Goal: Task Accomplishment & Management: Manage account settings

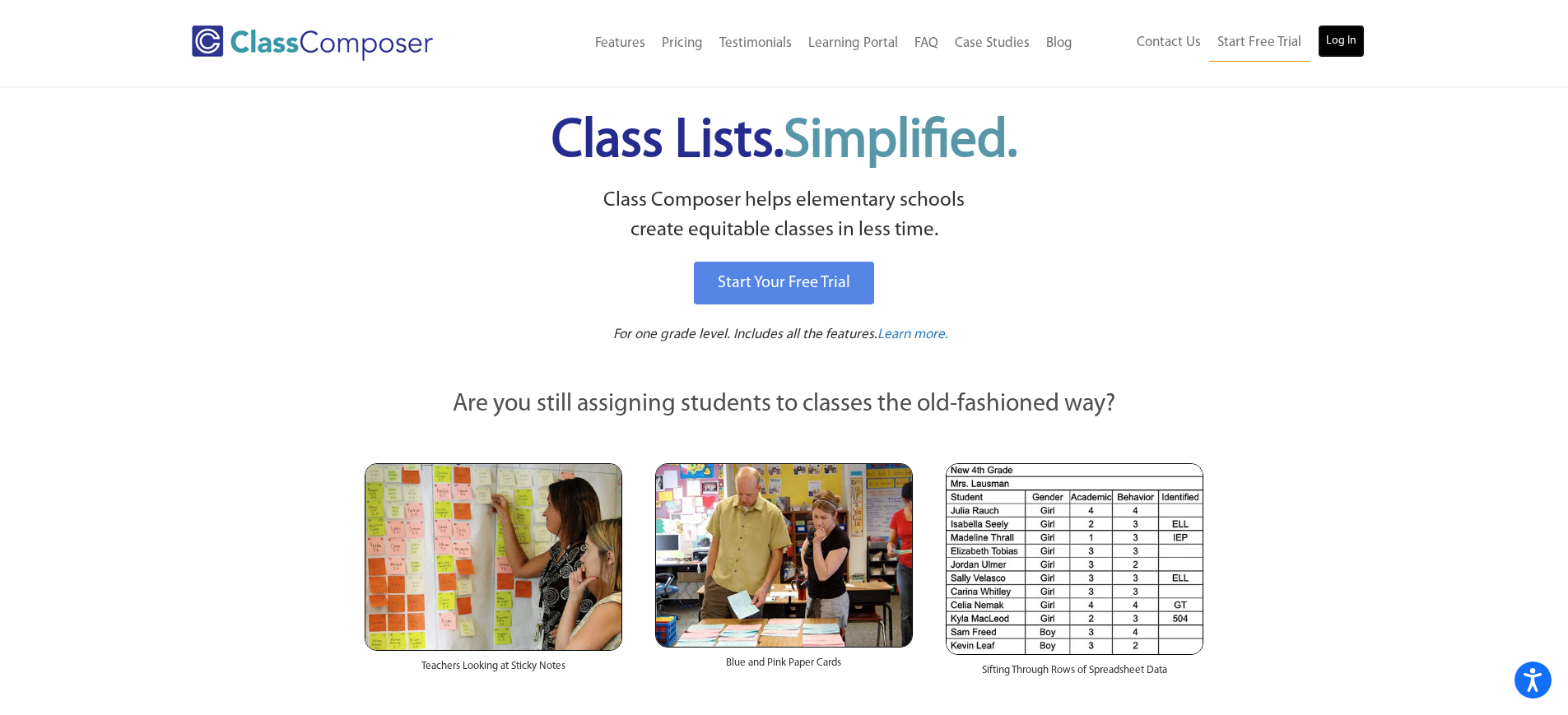
click at [1344, 51] on link "Log In" at bounding box center [1341, 41] width 47 height 33
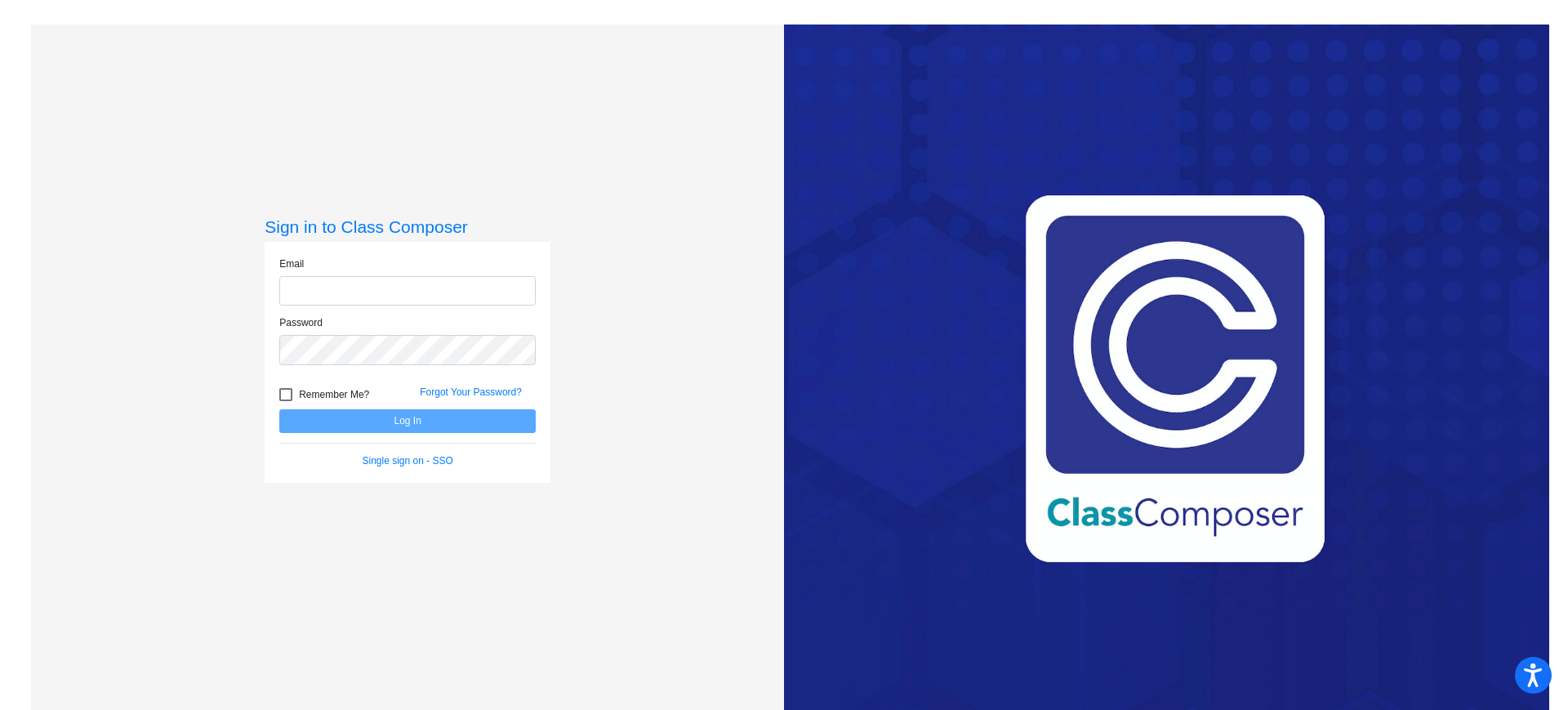
type input "[EMAIL_ADDRESS][DOMAIN_NAME]"
click at [404, 424] on button "Log In" at bounding box center [407, 421] width 256 height 23
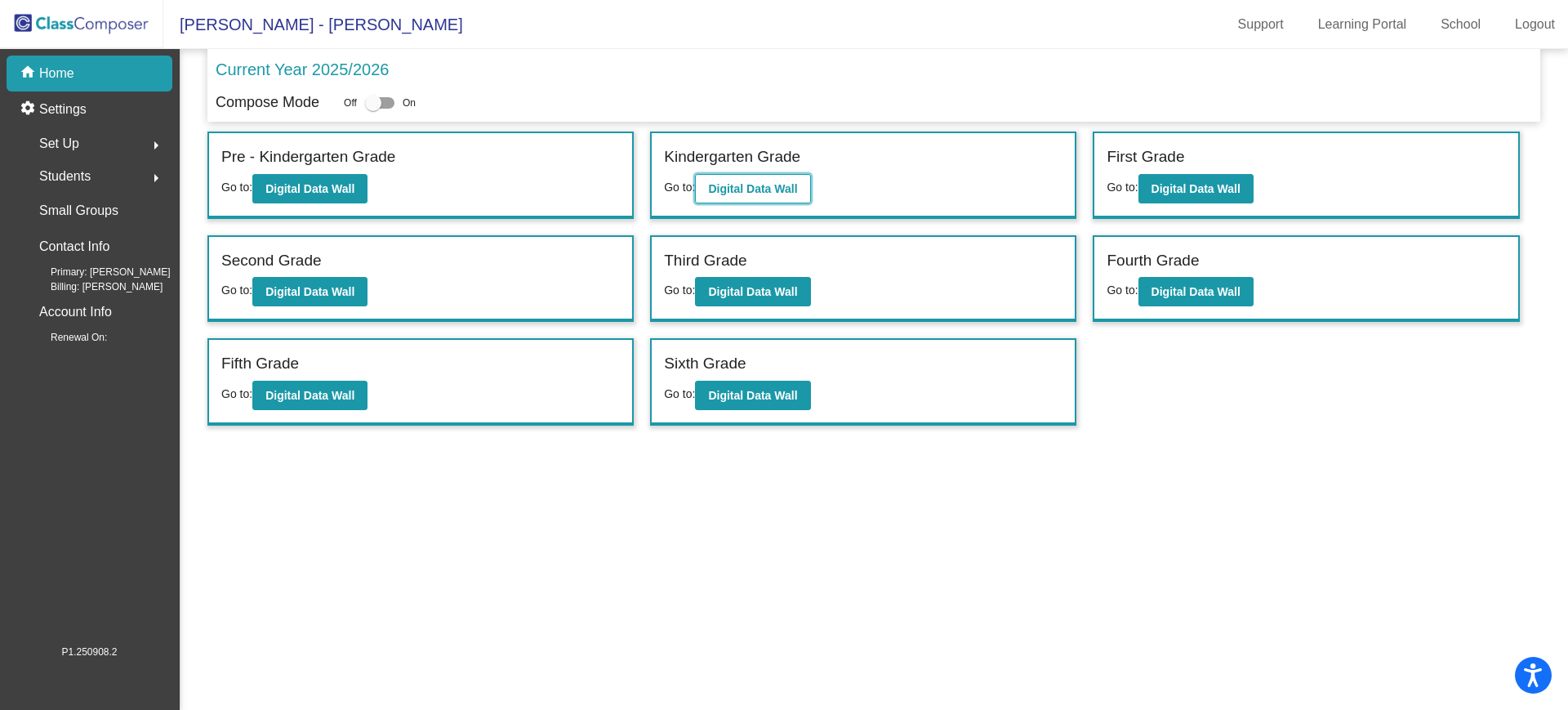
click at [713, 193] on b "Digital Data Wall" at bounding box center [752, 189] width 89 height 13
click at [1145, 192] on button "Digital Data Wall" at bounding box center [1195, 188] width 115 height 29
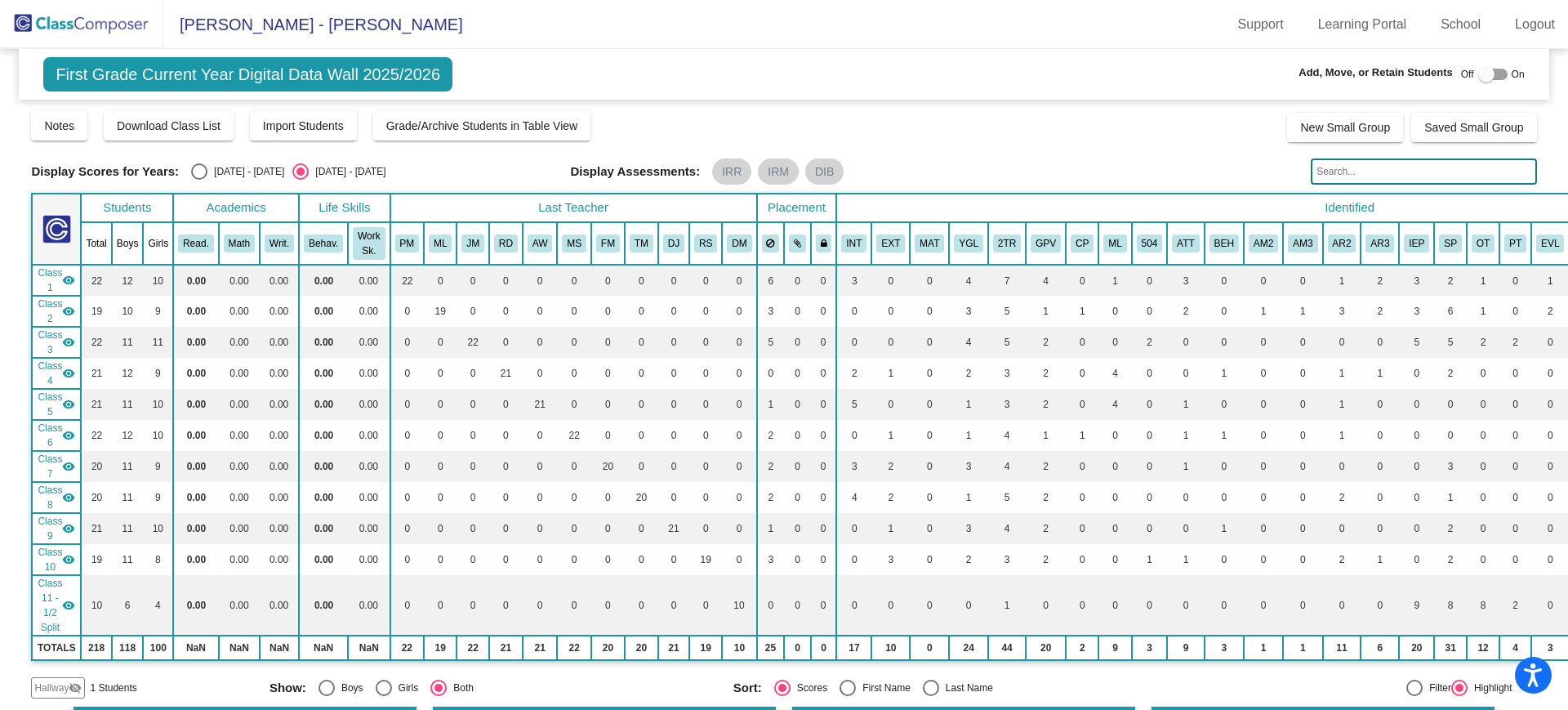
click at [192, 169] on div "Select an option" at bounding box center [198, 171] width 16 height 16
click at [198, 179] on input "[DATE] - [DATE]" at bounding box center [198, 179] width 1 height 1
radio input "true"
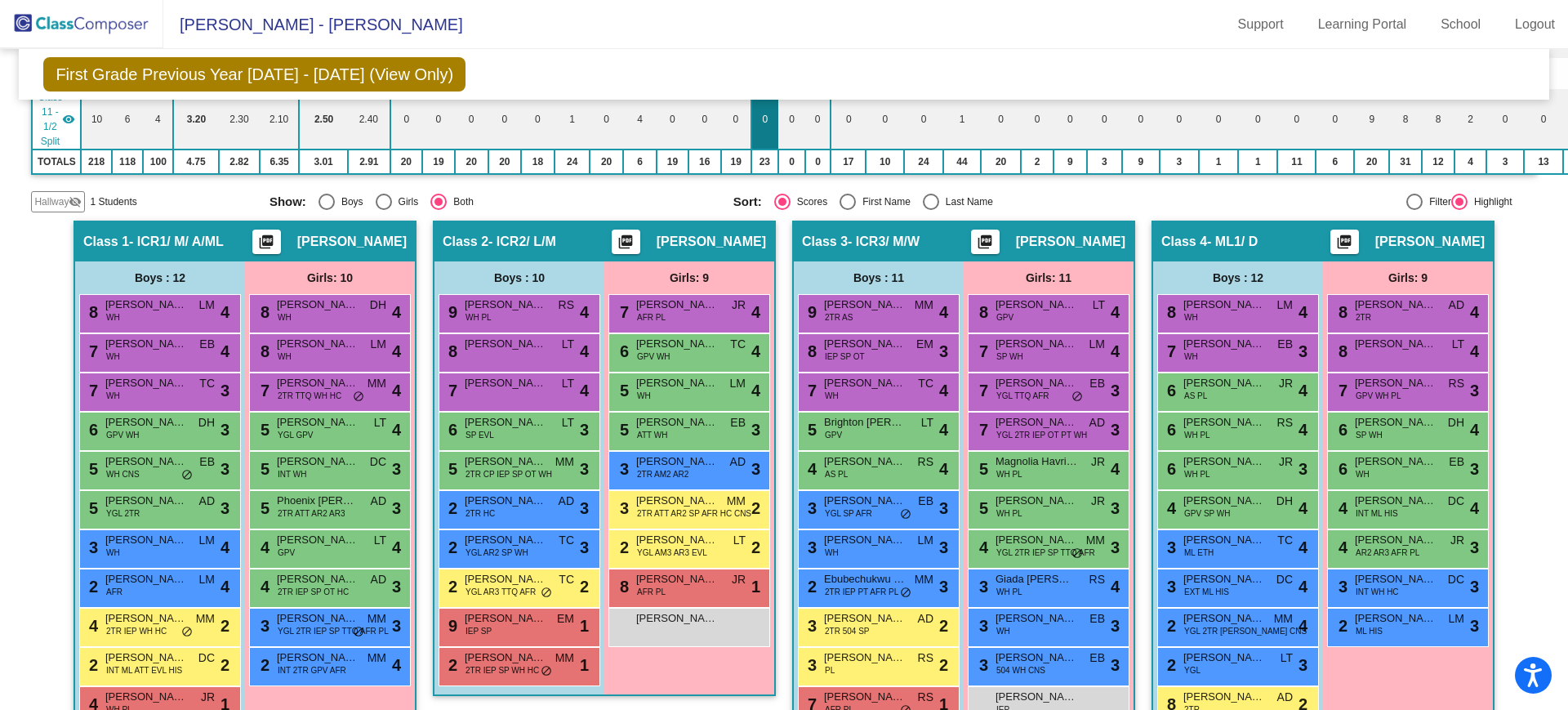
scroll to position [572, 0]
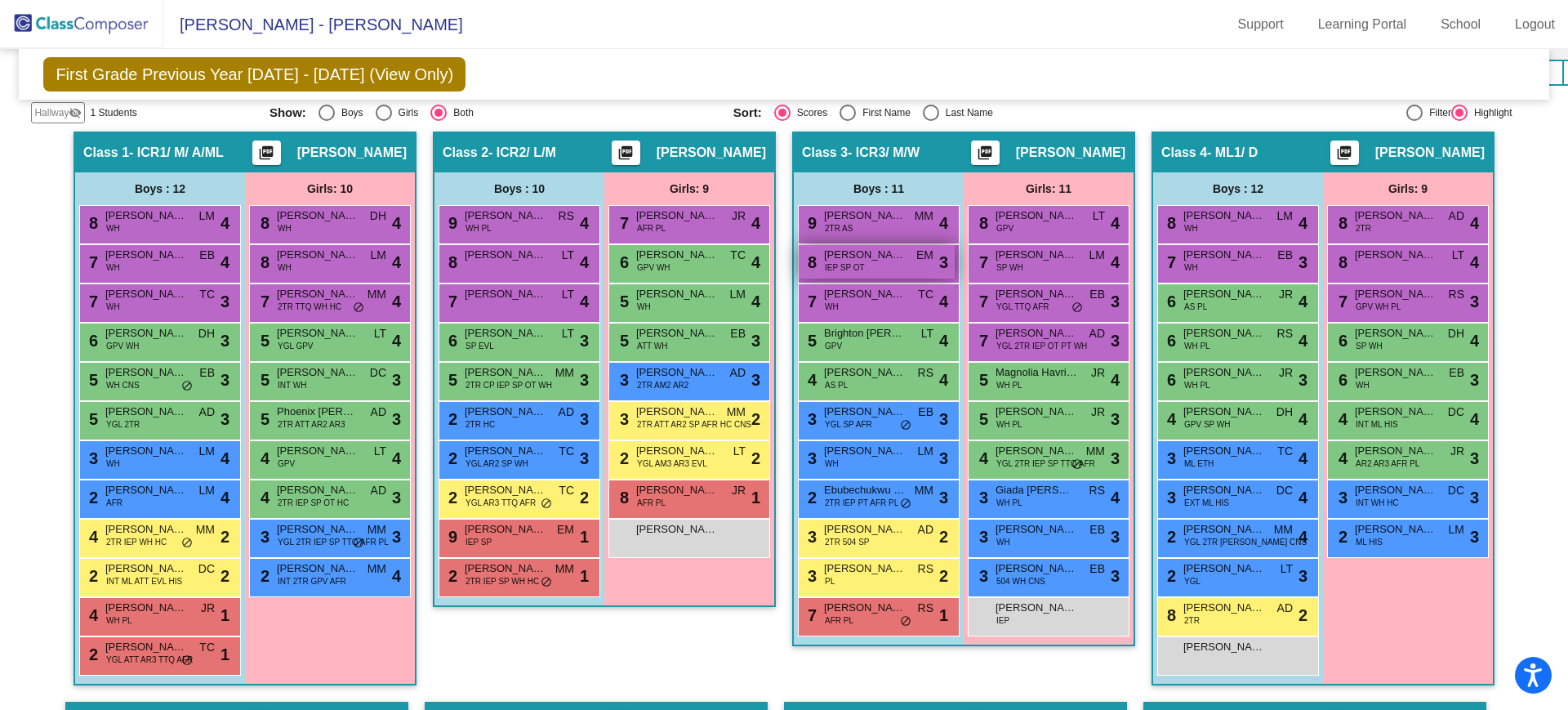
click at [887, 257] on span "[PERSON_NAME]" at bounding box center [864, 255] width 82 height 16
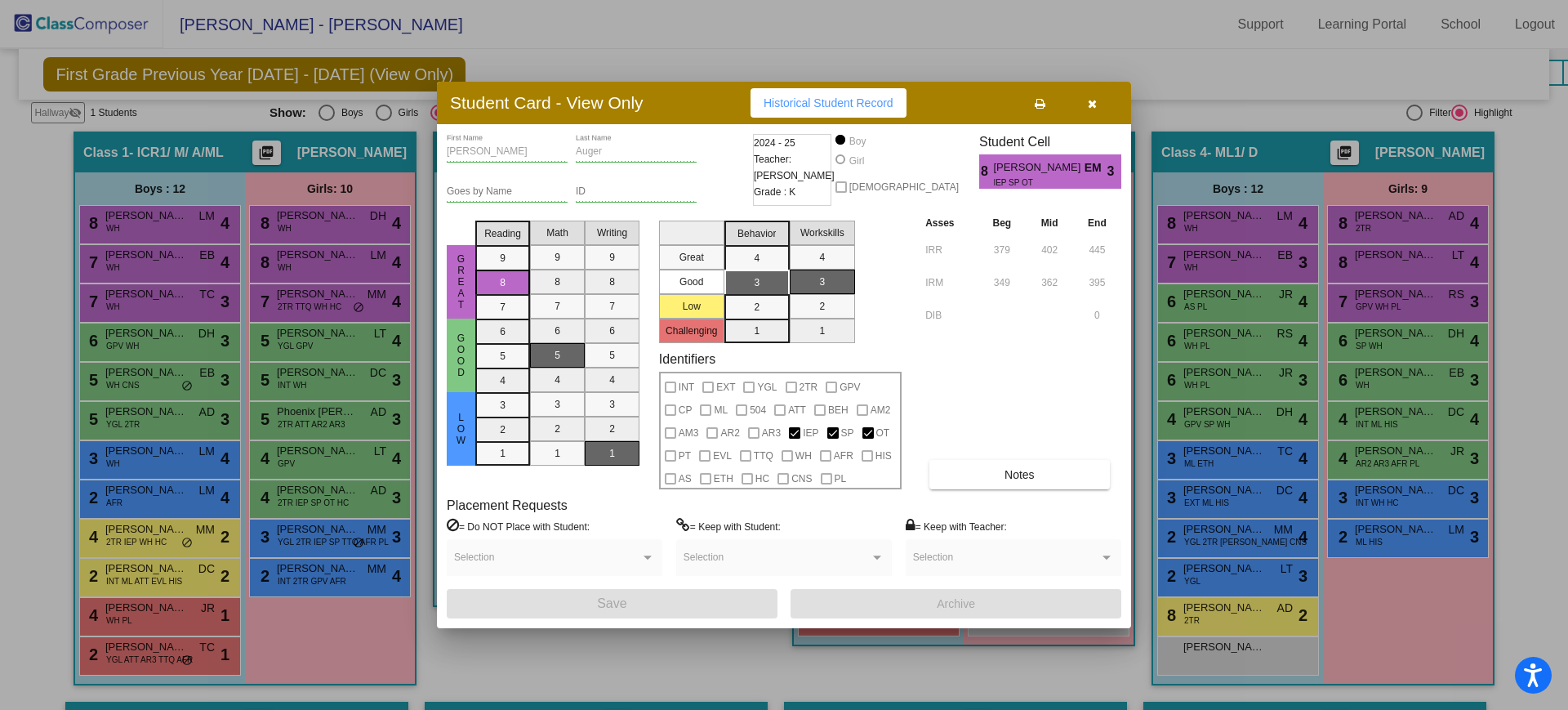
click at [1094, 103] on icon "button" at bounding box center [1092, 103] width 9 height 11
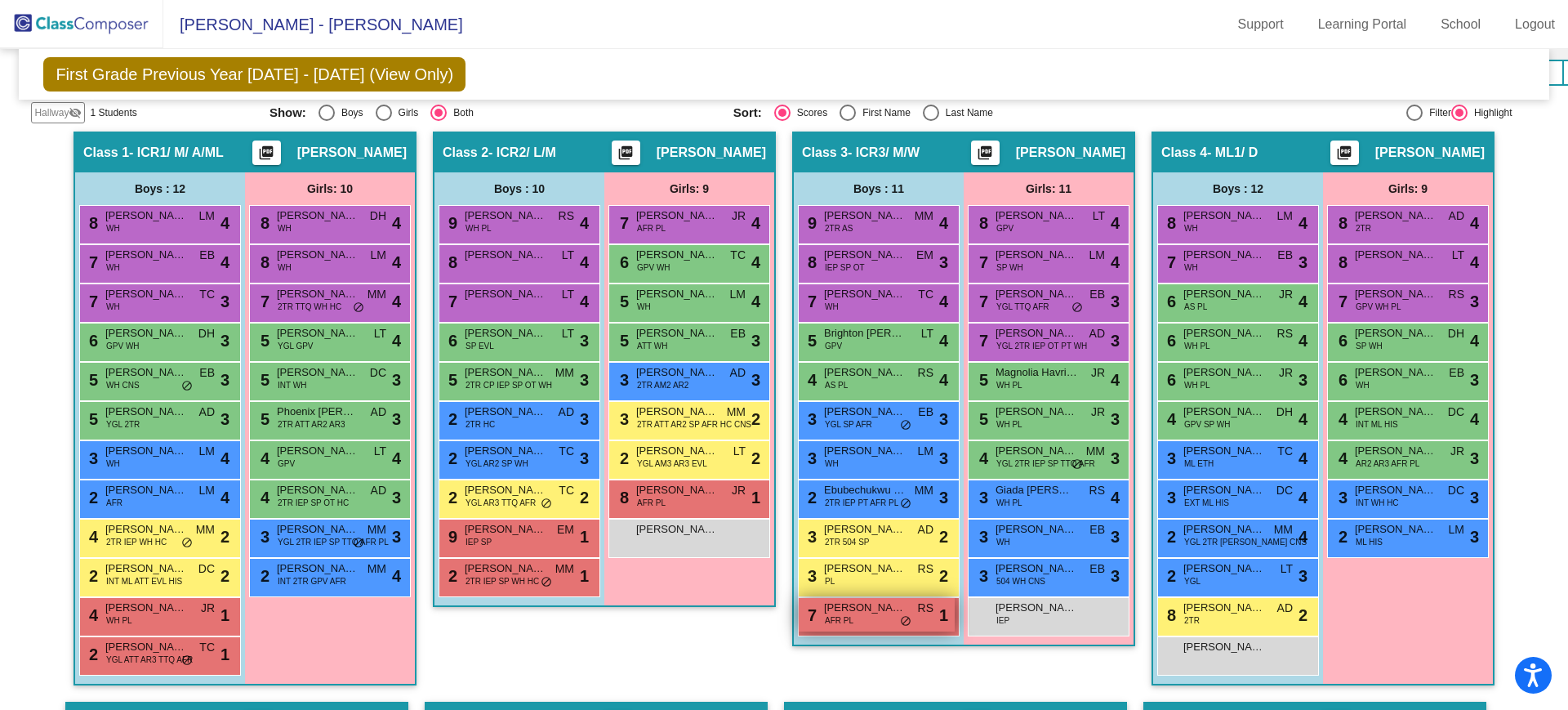
click at [881, 617] on div "7 [PERSON_NAME] AFR PL RS lock do_not_disturb_alt 1" at bounding box center [876, 615] width 156 height 34
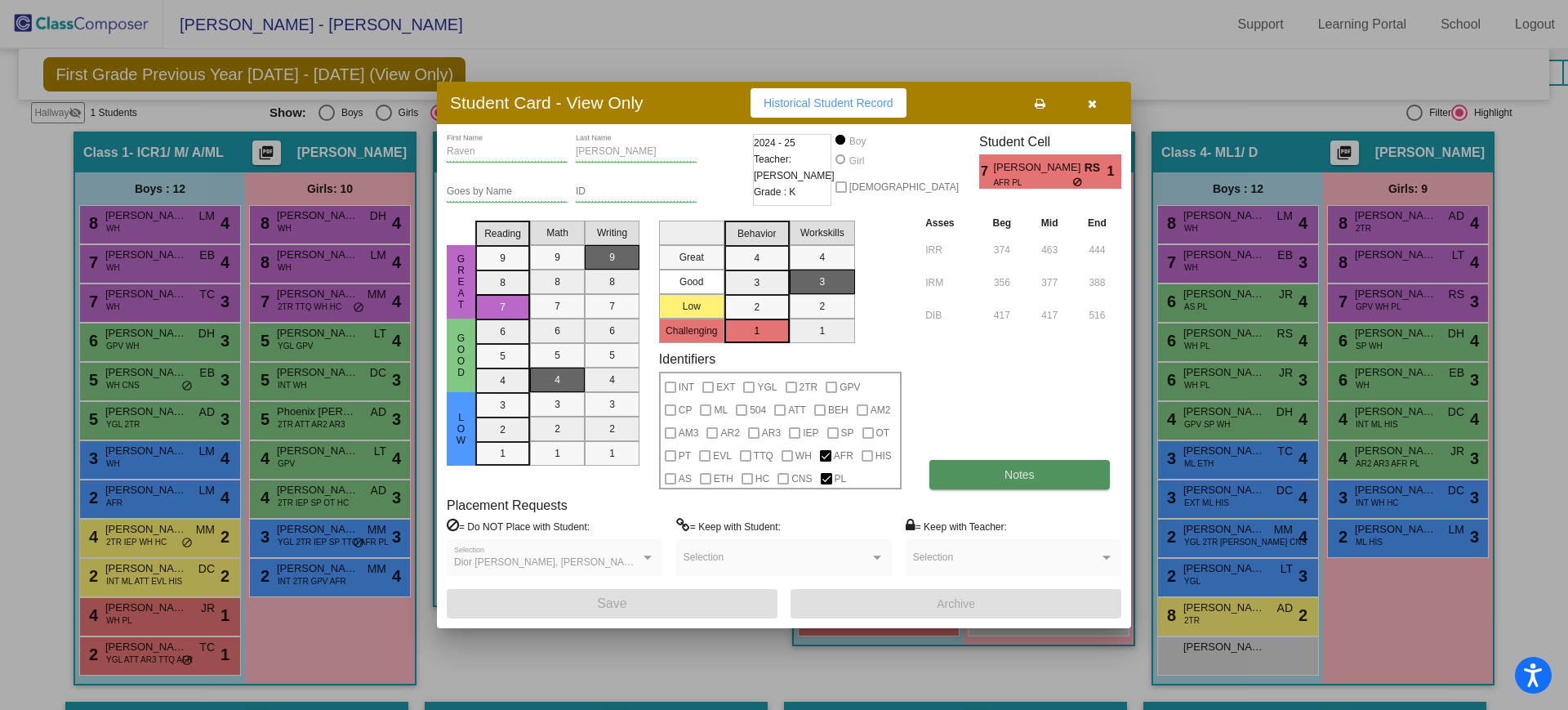
click at [1017, 464] on button "Notes" at bounding box center [1019, 474] width 179 height 29
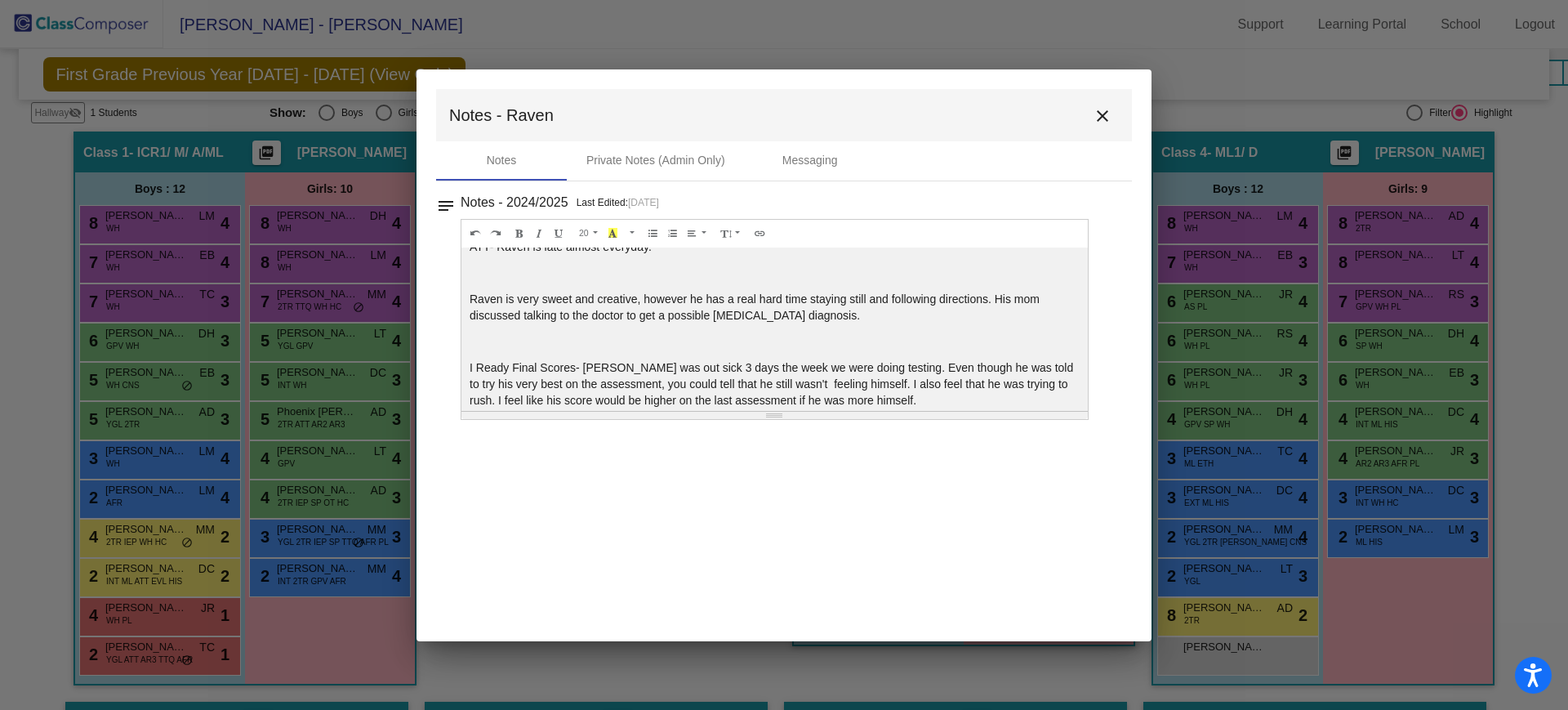
scroll to position [33, 0]
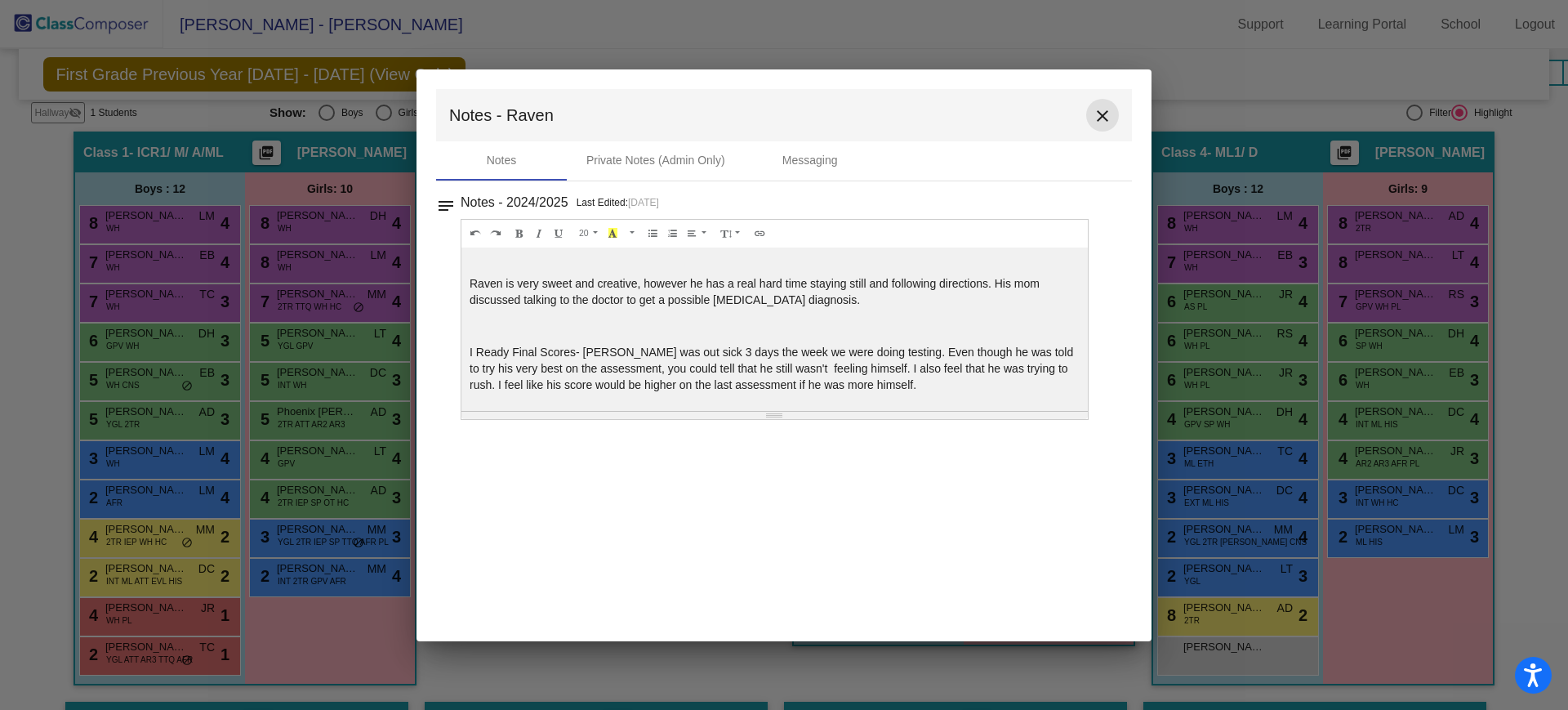
click at [1104, 120] on mat-icon "close" at bounding box center [1102, 116] width 20 height 20
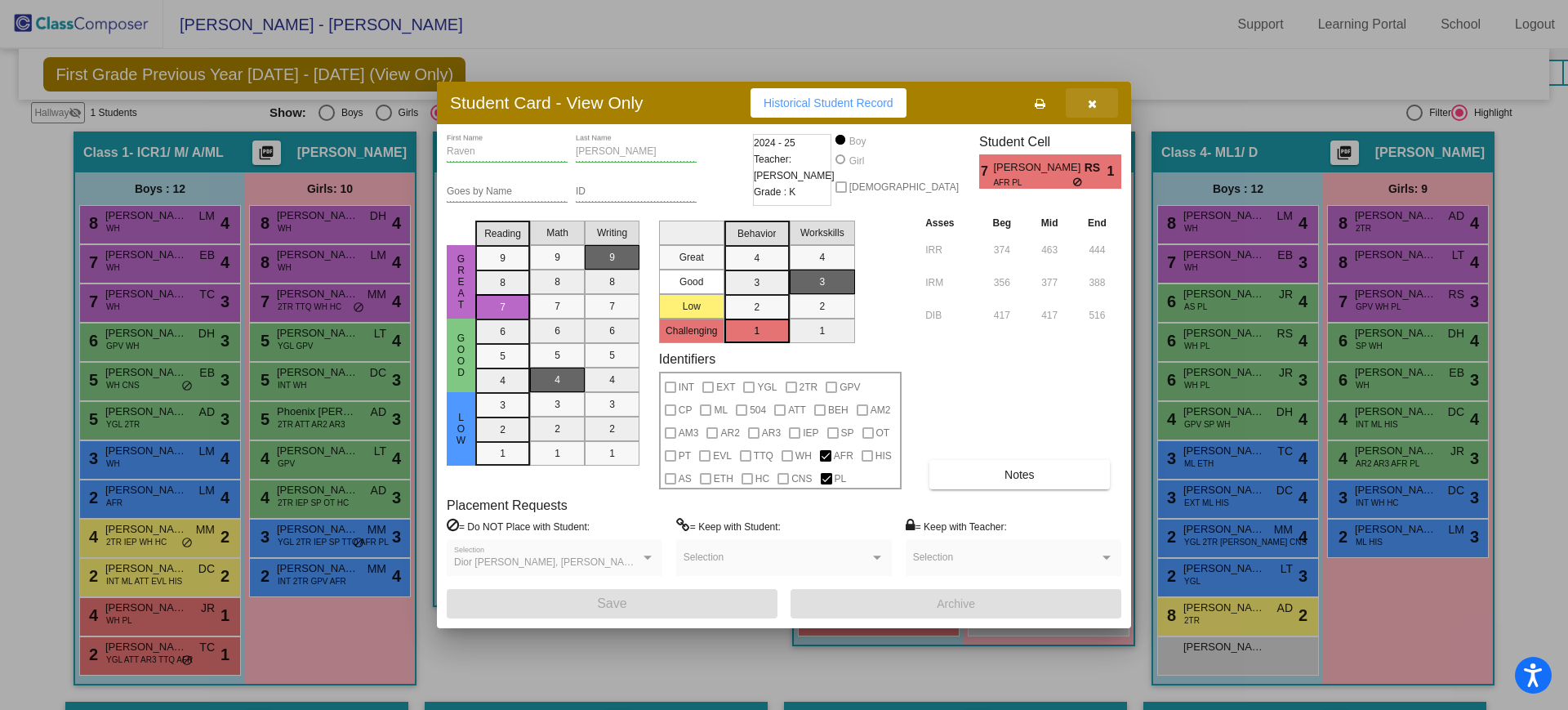
click at [1087, 102] on icon "button" at bounding box center [1092, 103] width 9 height 11
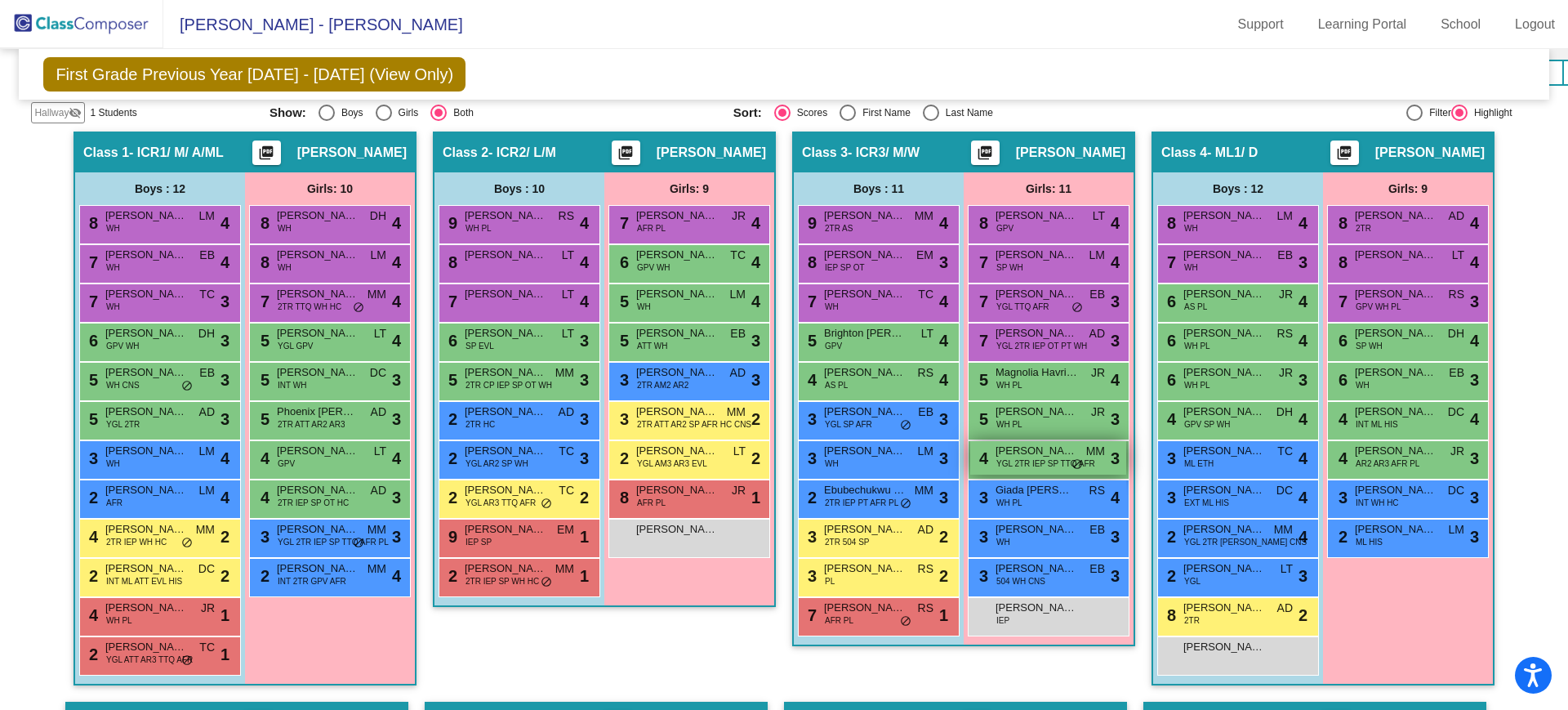
click at [1049, 463] on span "YGL 2TR IEP SP TTQ AFR" at bounding box center [1045, 463] width 99 height 12
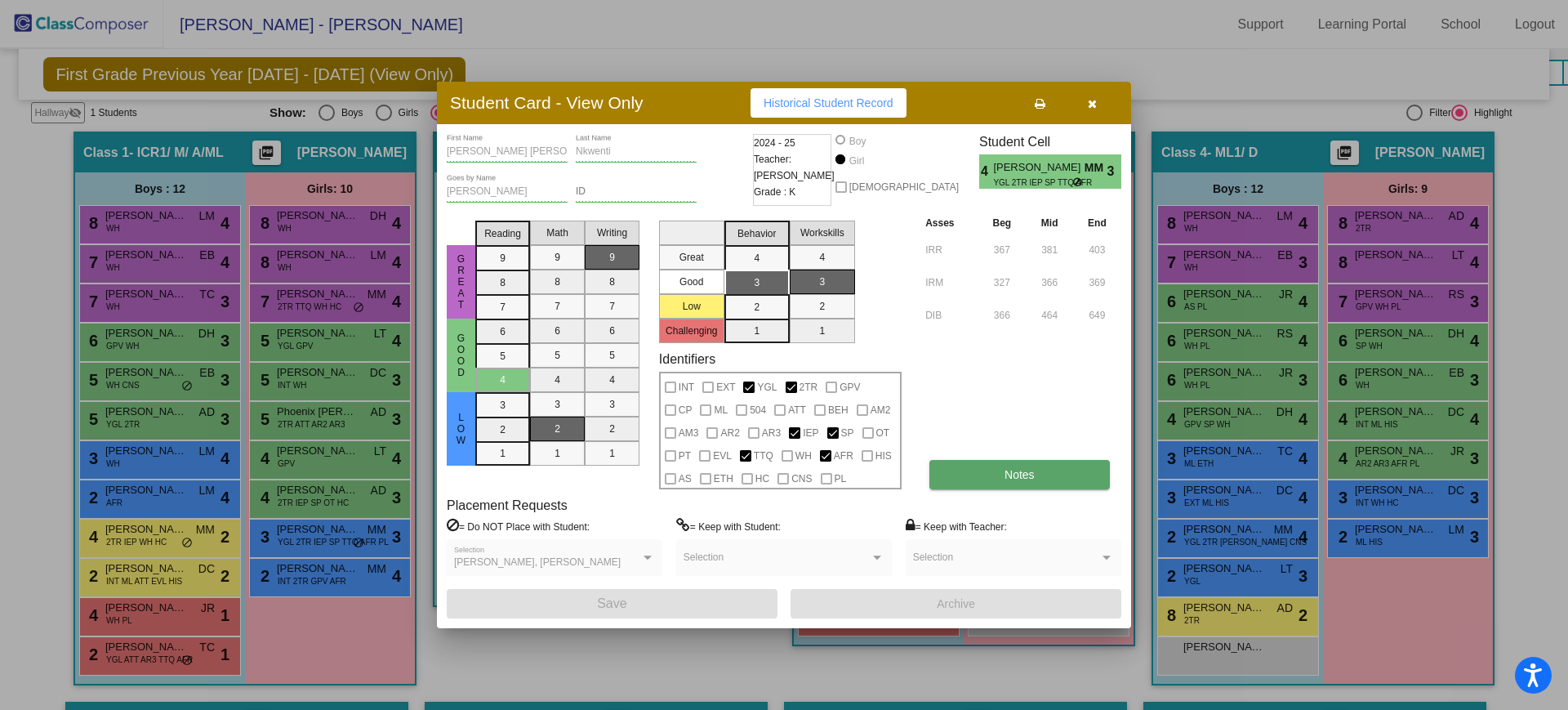
click at [1046, 469] on button "Notes" at bounding box center [1019, 474] width 179 height 29
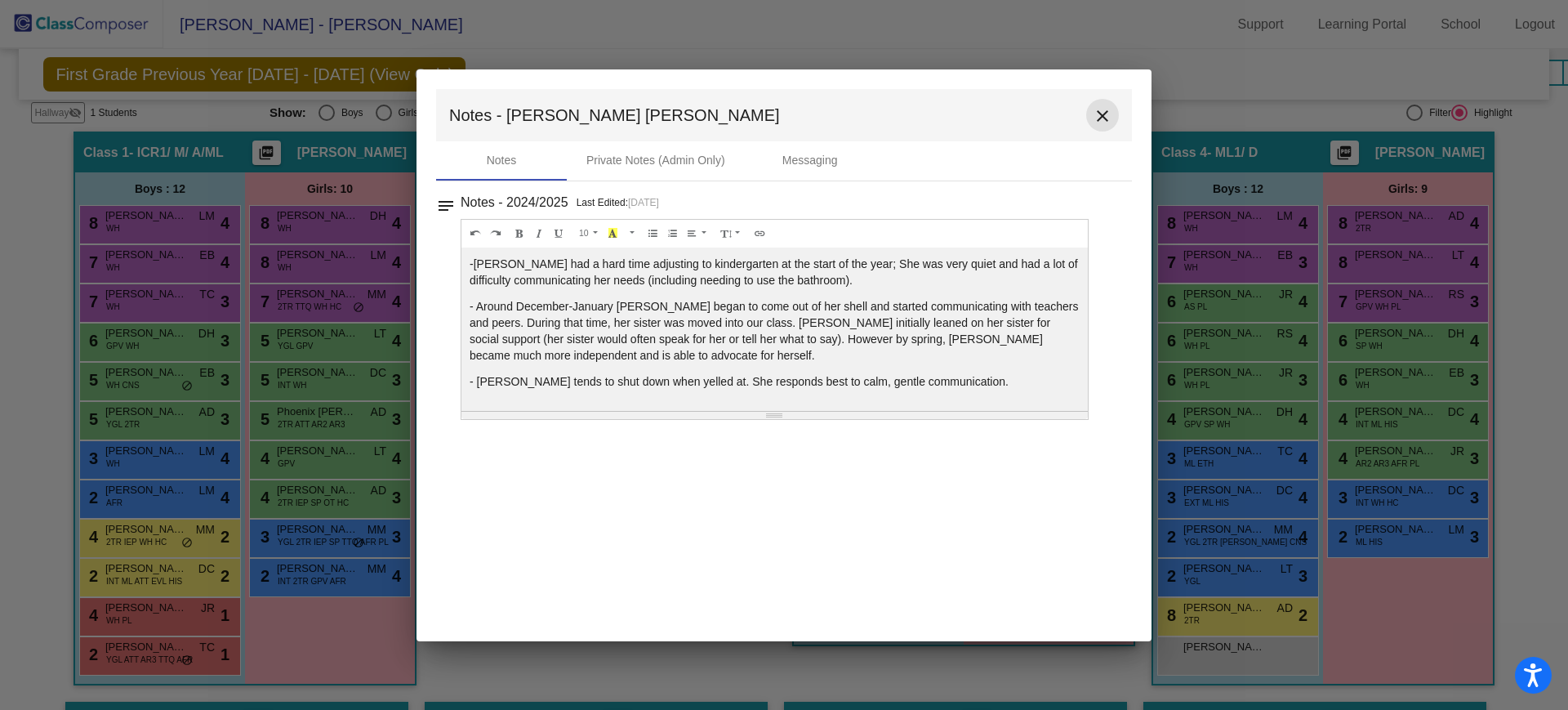
click at [1105, 116] on mat-icon "close" at bounding box center [1102, 116] width 20 height 20
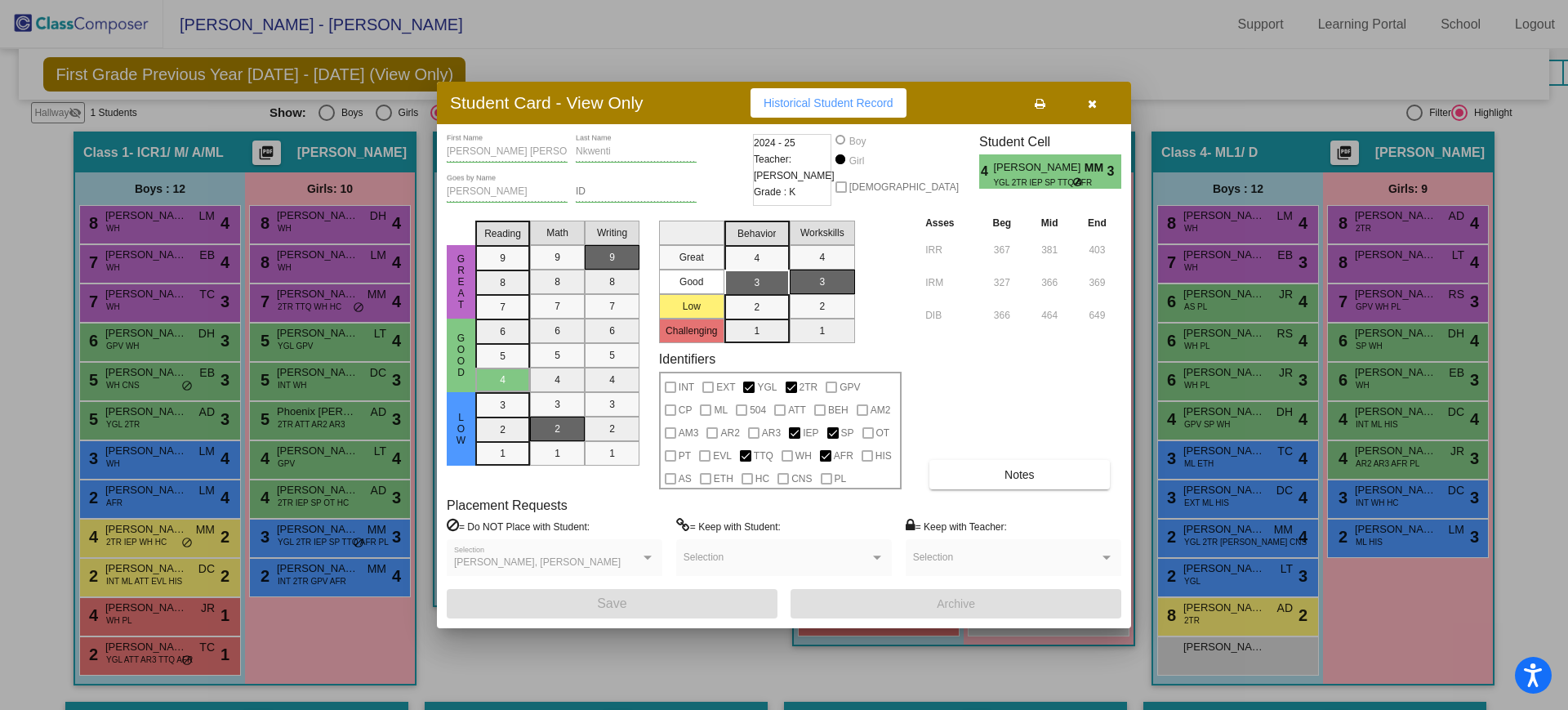
click at [1093, 106] on icon "button" at bounding box center [1092, 103] width 9 height 11
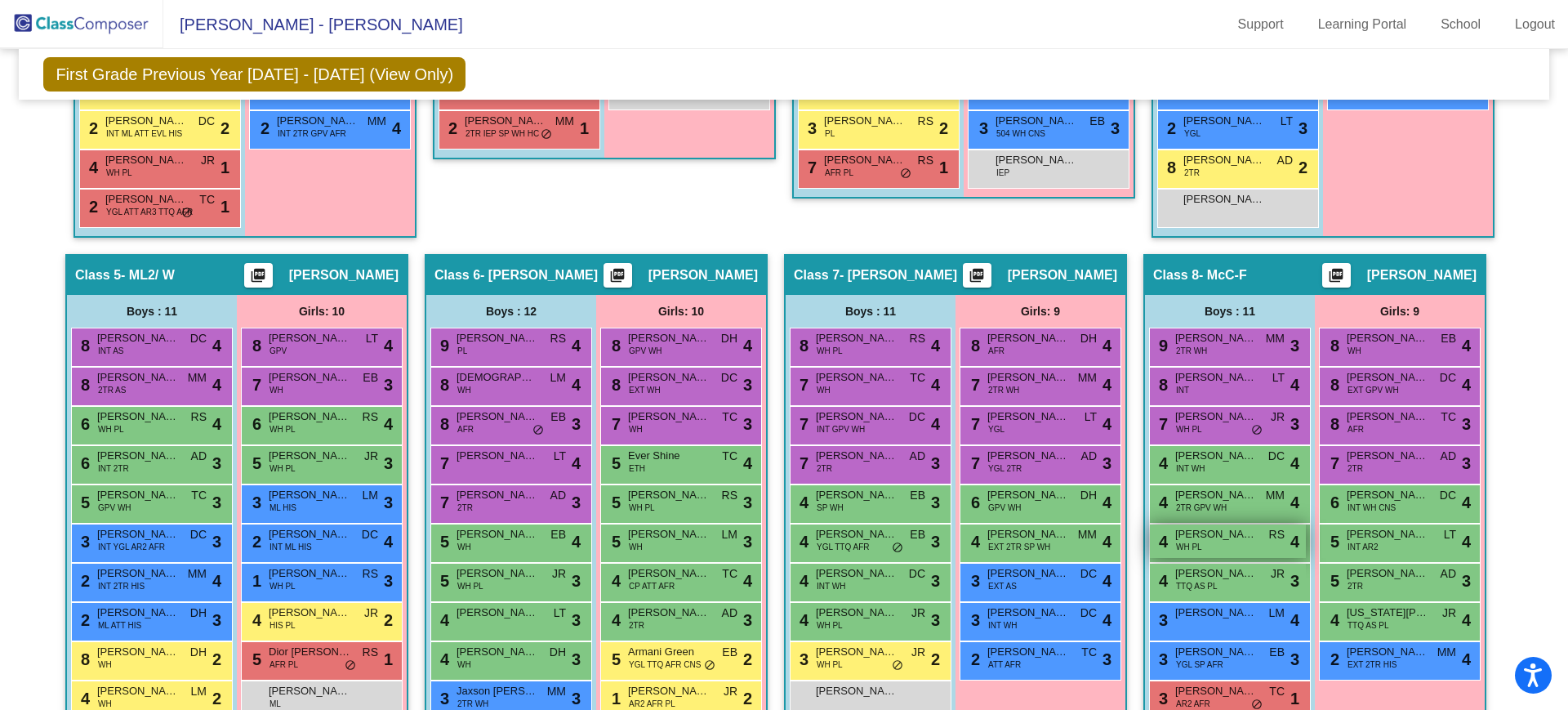
scroll to position [1264, 0]
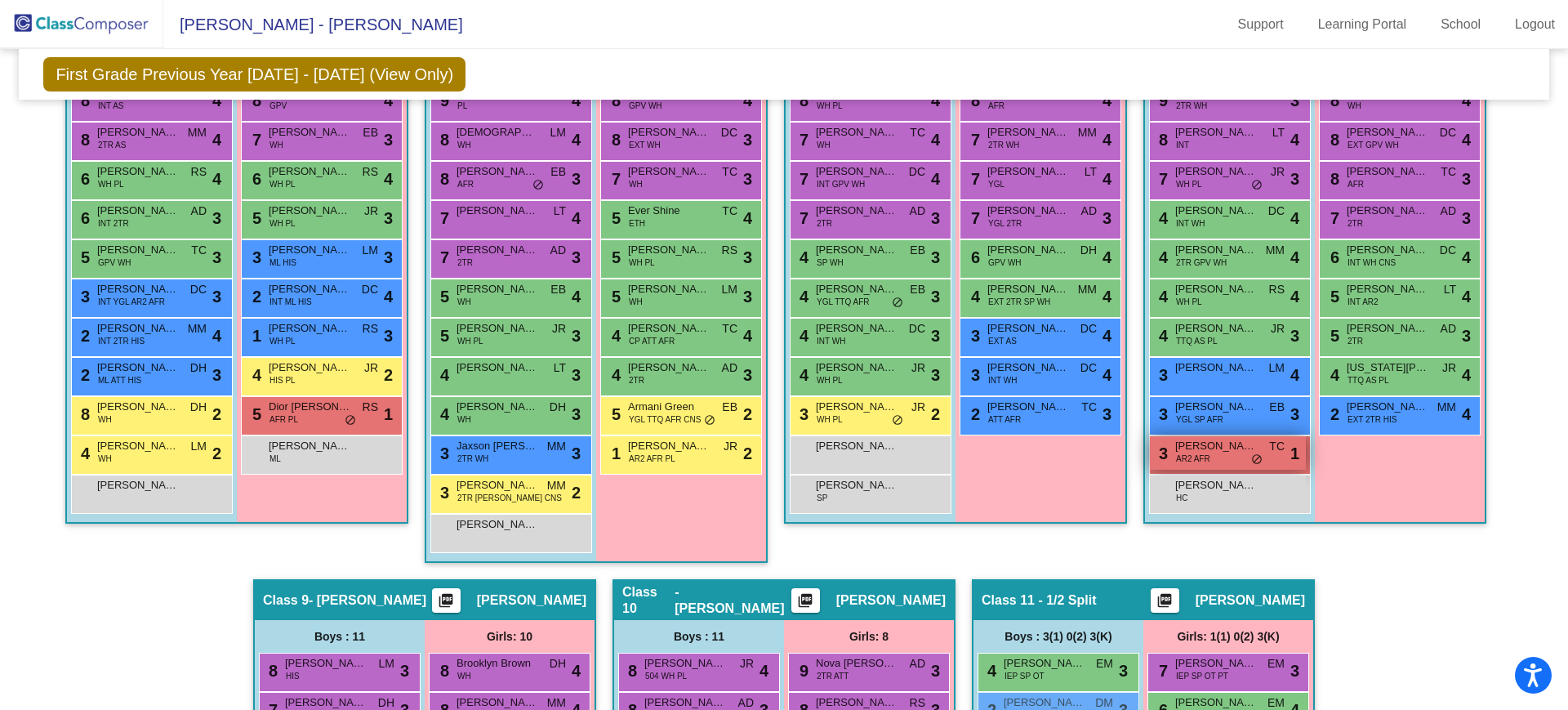
click at [1179, 447] on span "[PERSON_NAME]" at bounding box center [1215, 445] width 82 height 16
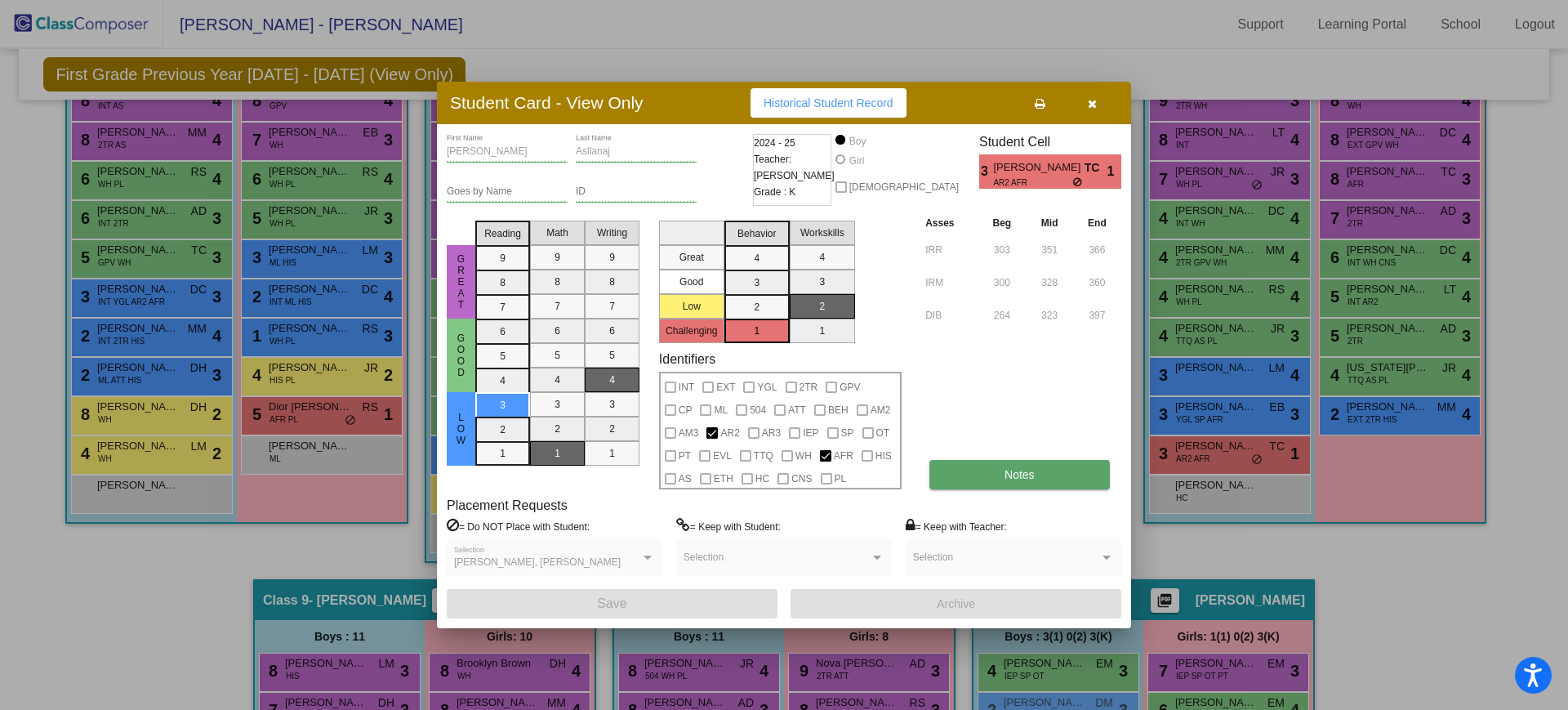
click at [1013, 476] on span "Notes" at bounding box center [1020, 474] width 30 height 13
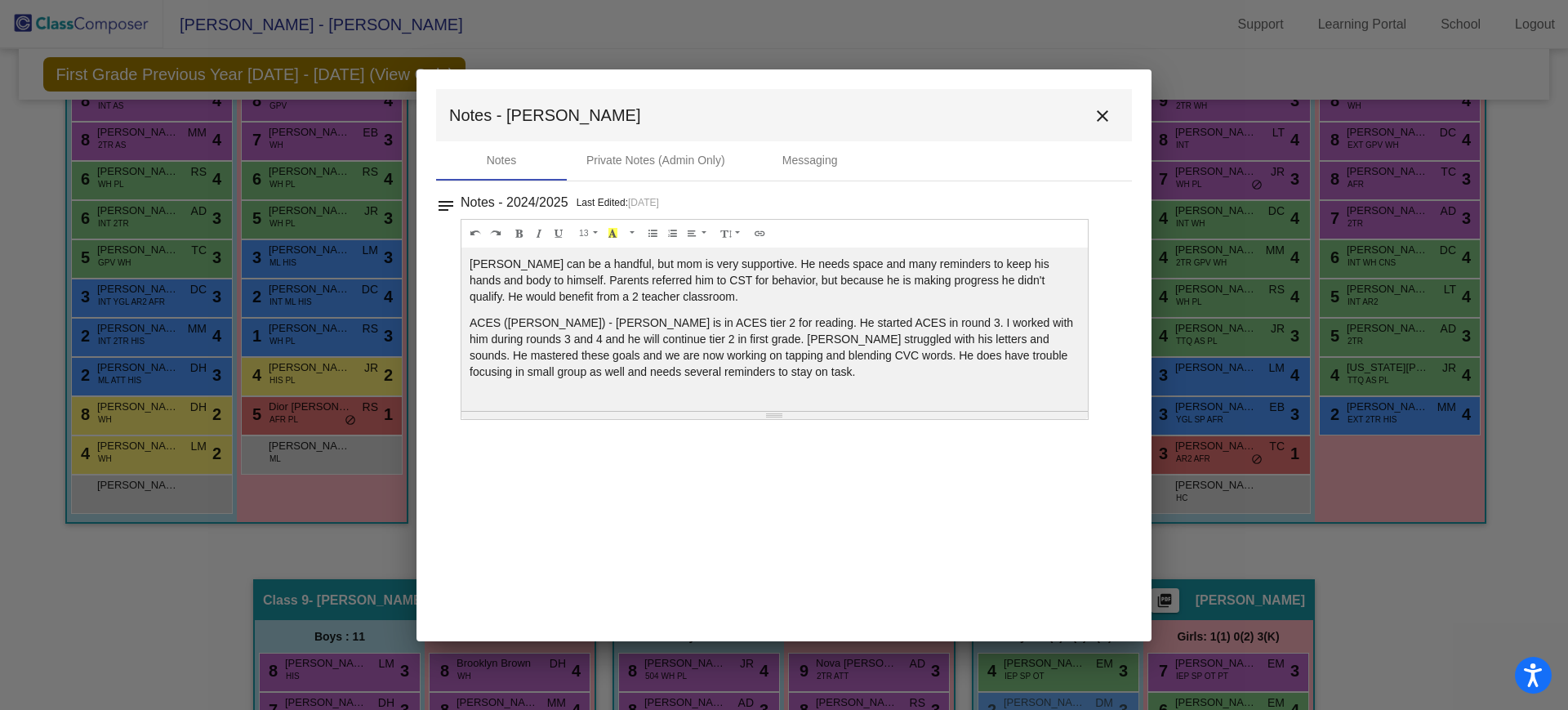
click at [1099, 116] on mat-icon "close" at bounding box center [1102, 116] width 20 height 20
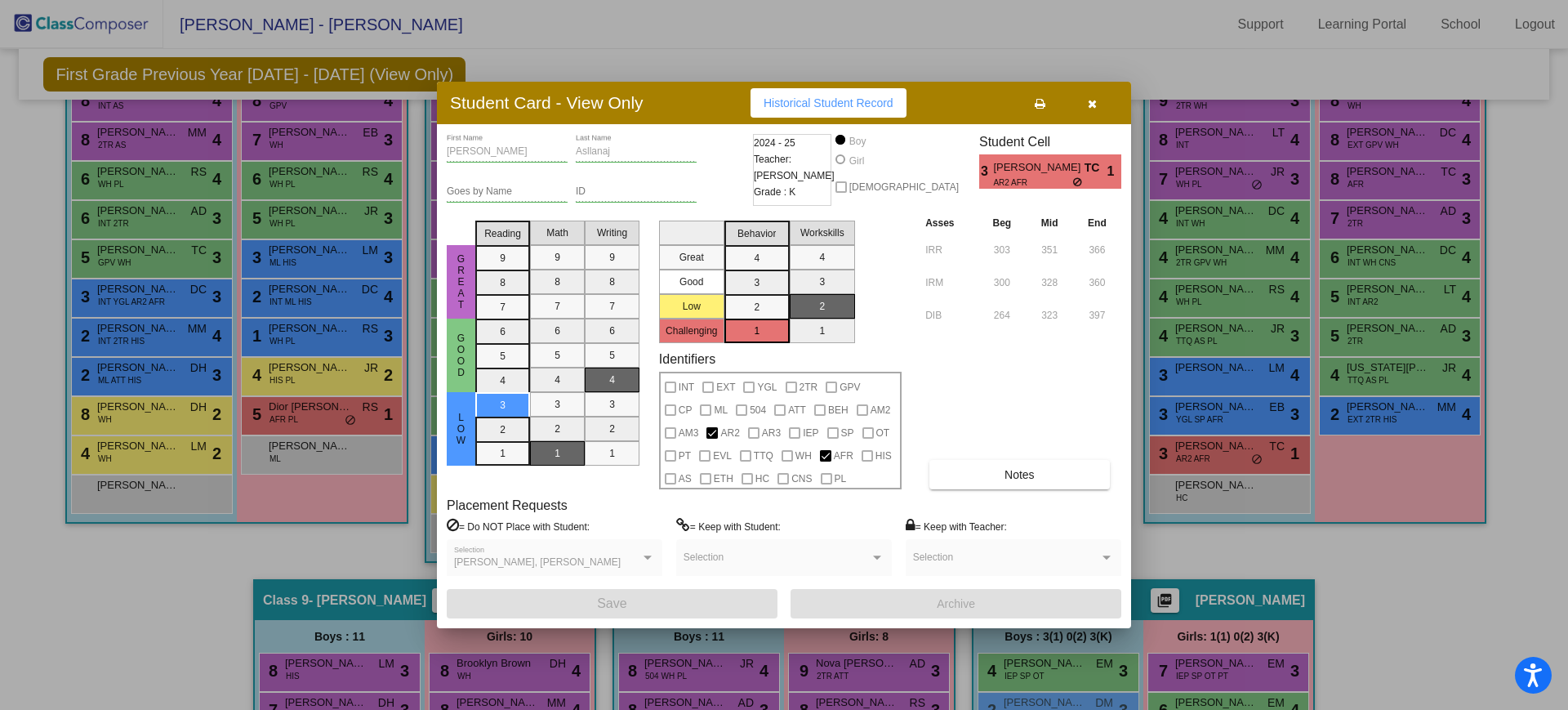
click at [1092, 101] on icon "button" at bounding box center [1092, 103] width 9 height 11
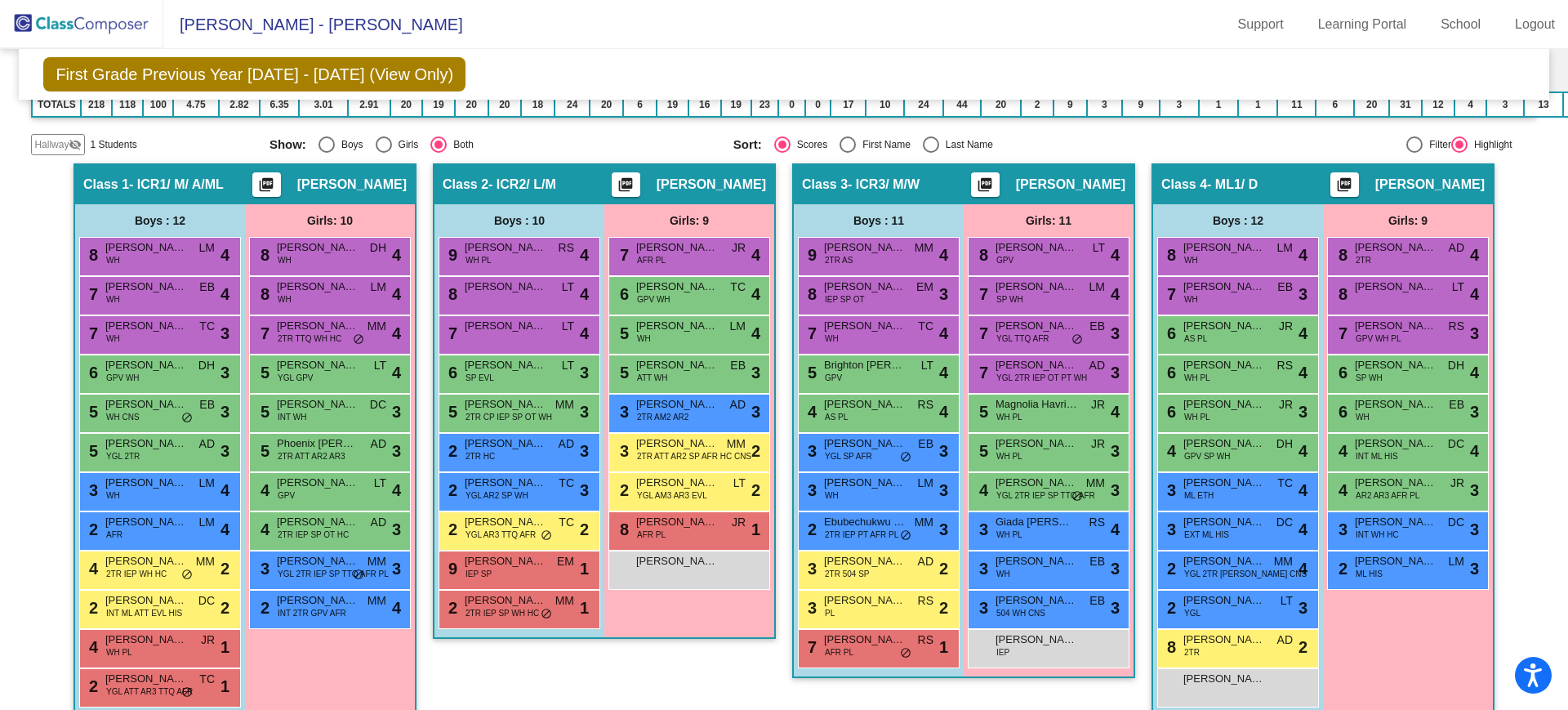
scroll to position [529, 0]
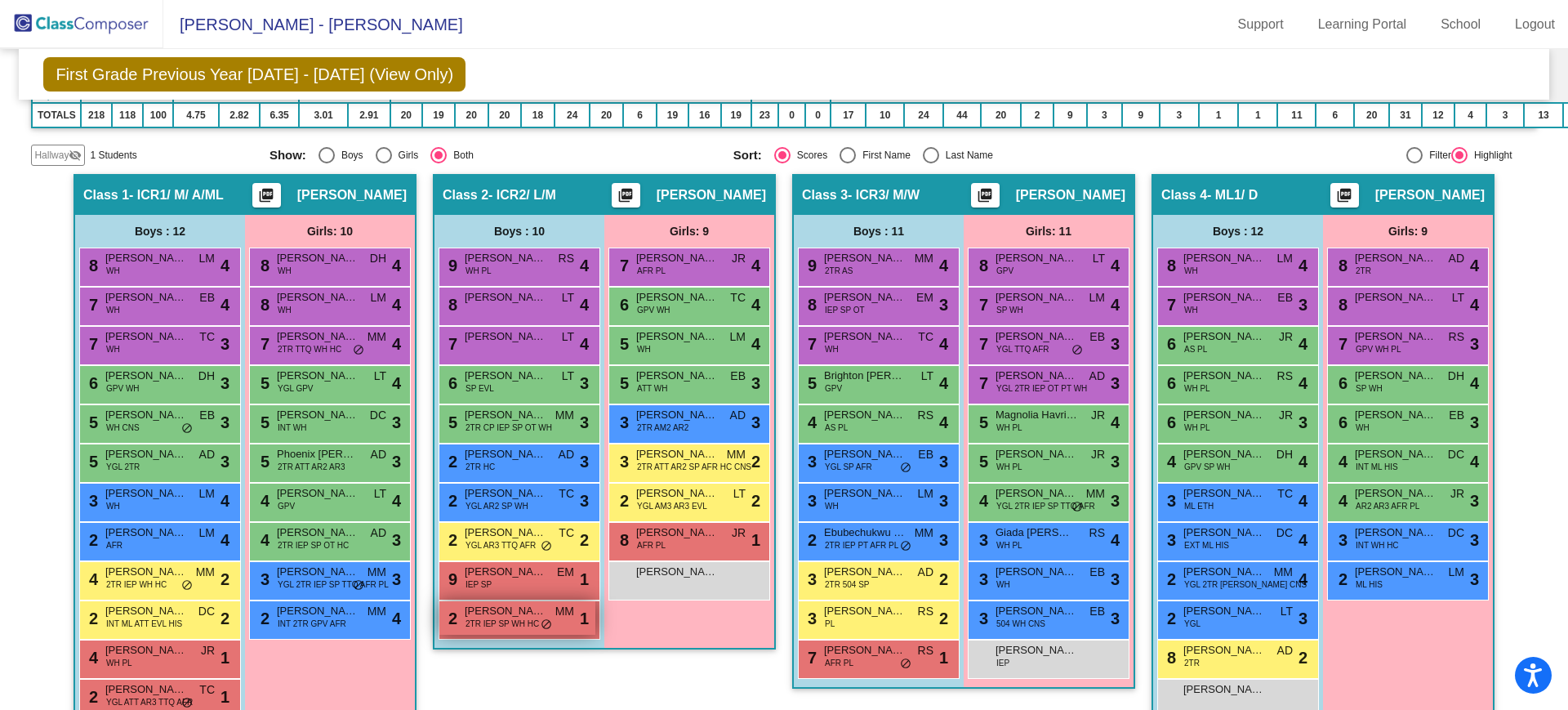
click at [468, 613] on span "[PERSON_NAME]" at bounding box center [505, 610] width 82 height 16
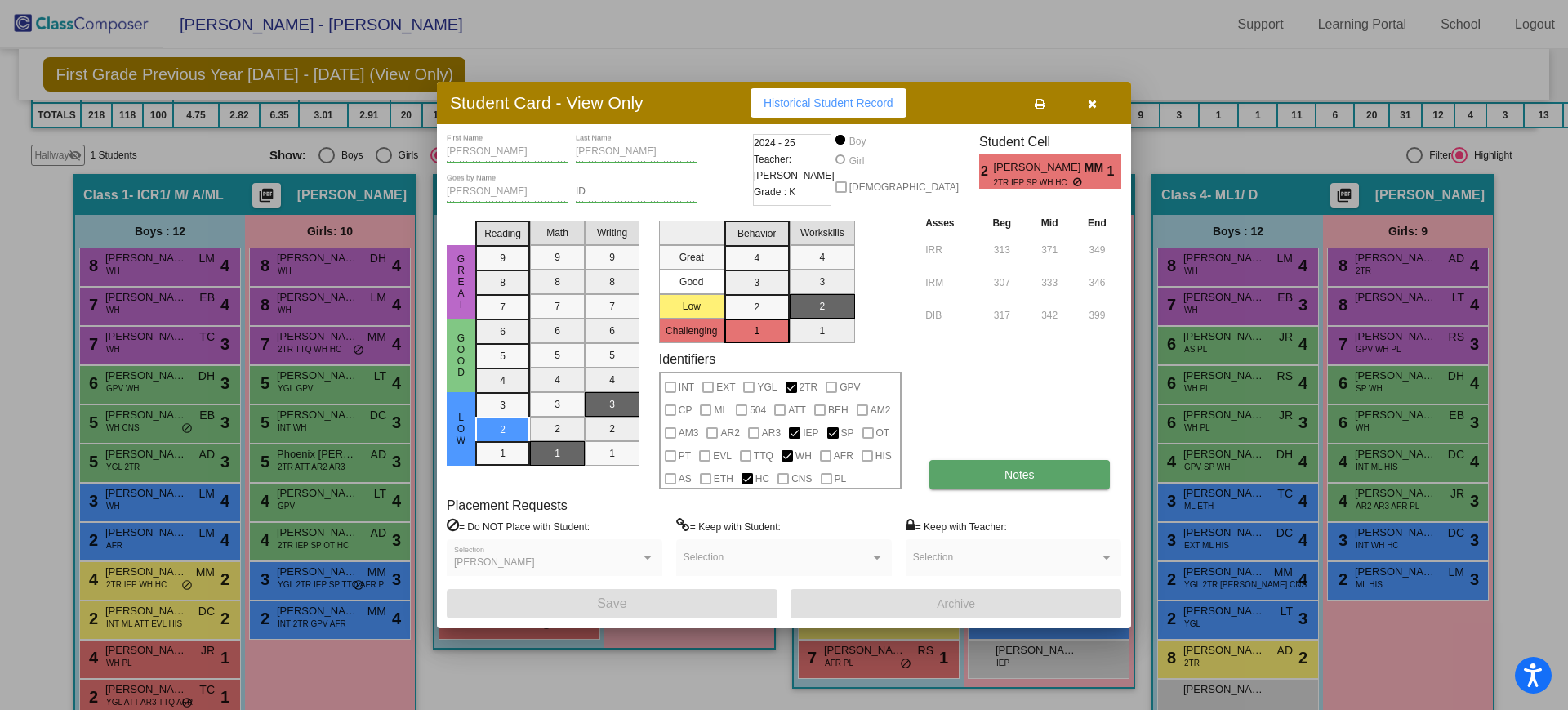
click at [1014, 480] on span "Notes" at bounding box center [1020, 474] width 30 height 13
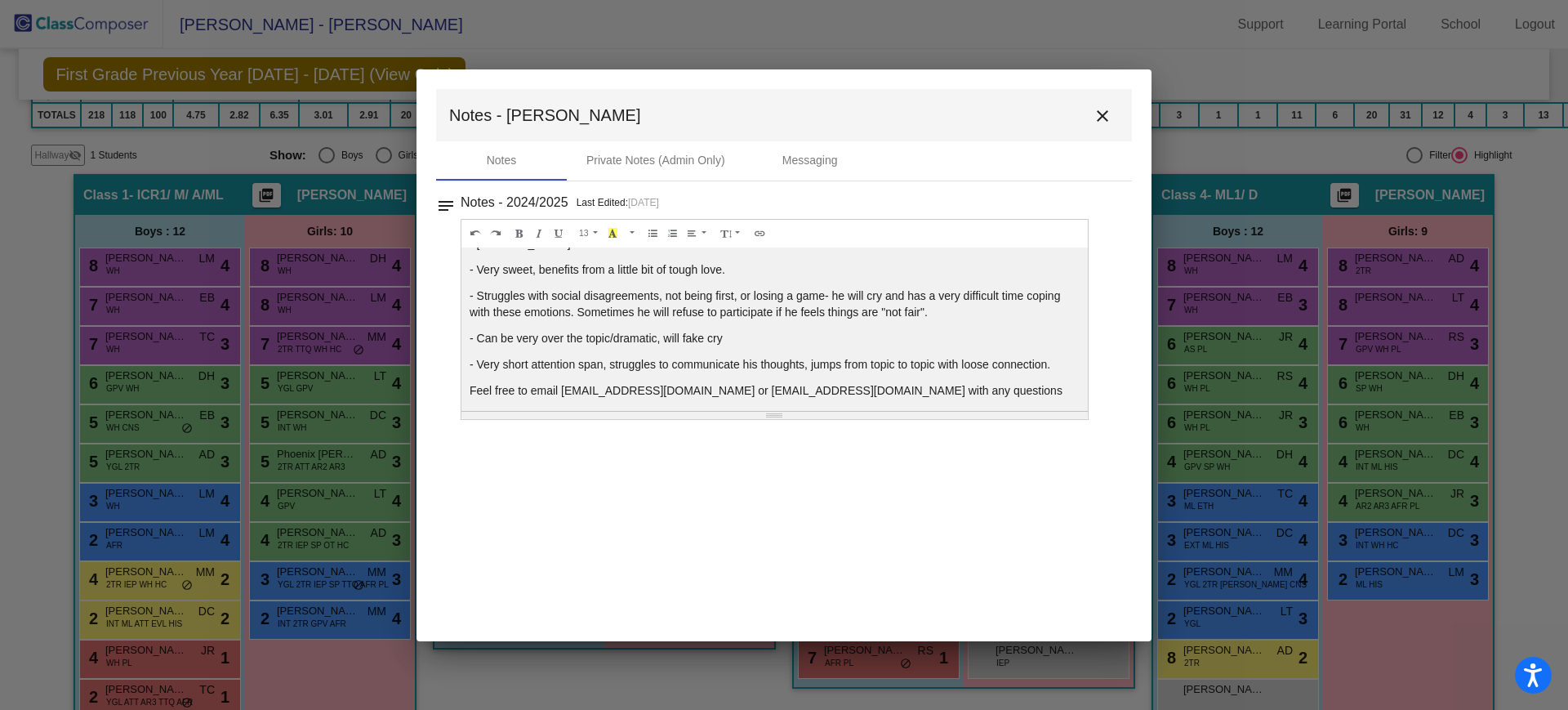
scroll to position [26, 0]
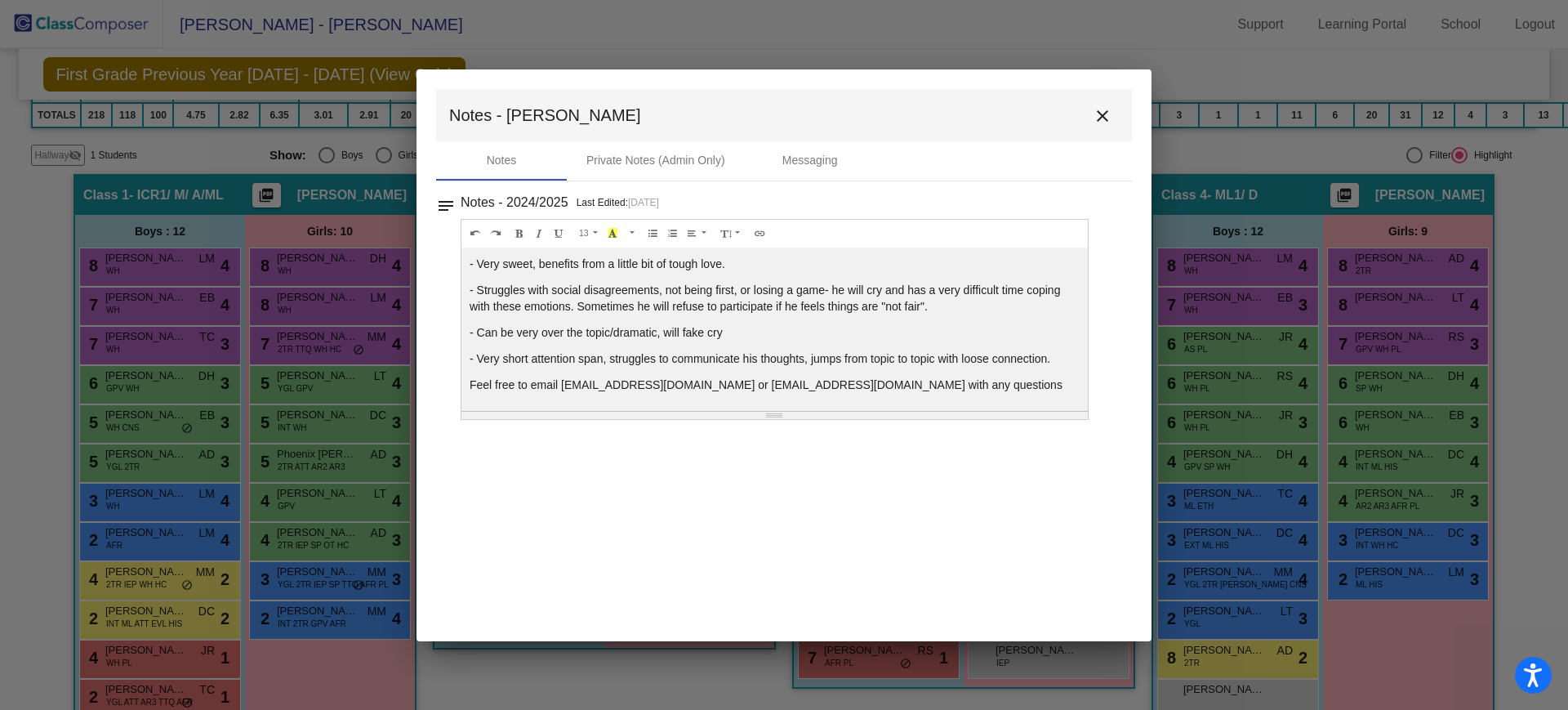
click at [1112, 110] on mat-icon "close" at bounding box center [1102, 116] width 20 height 20
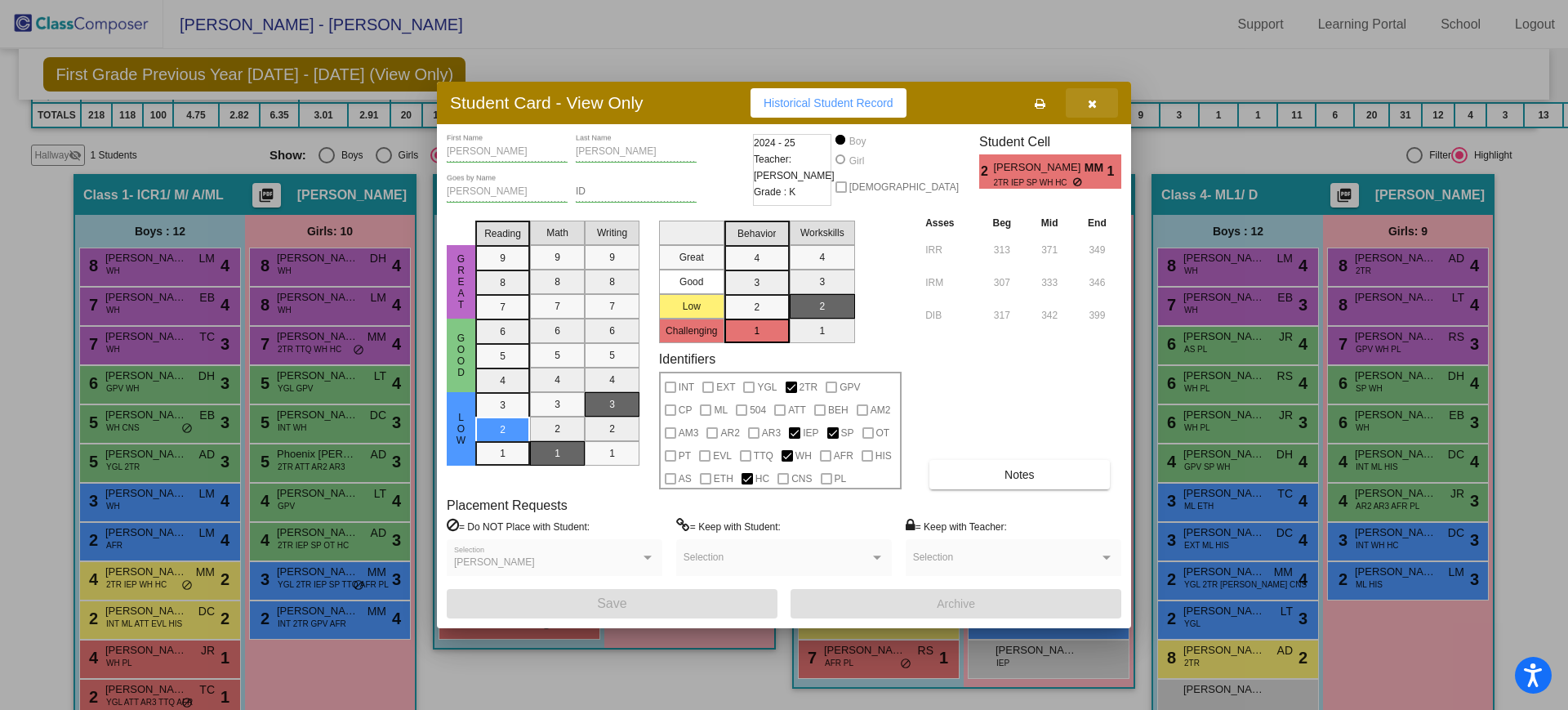
click at [1094, 102] on icon "button" at bounding box center [1092, 103] width 9 height 11
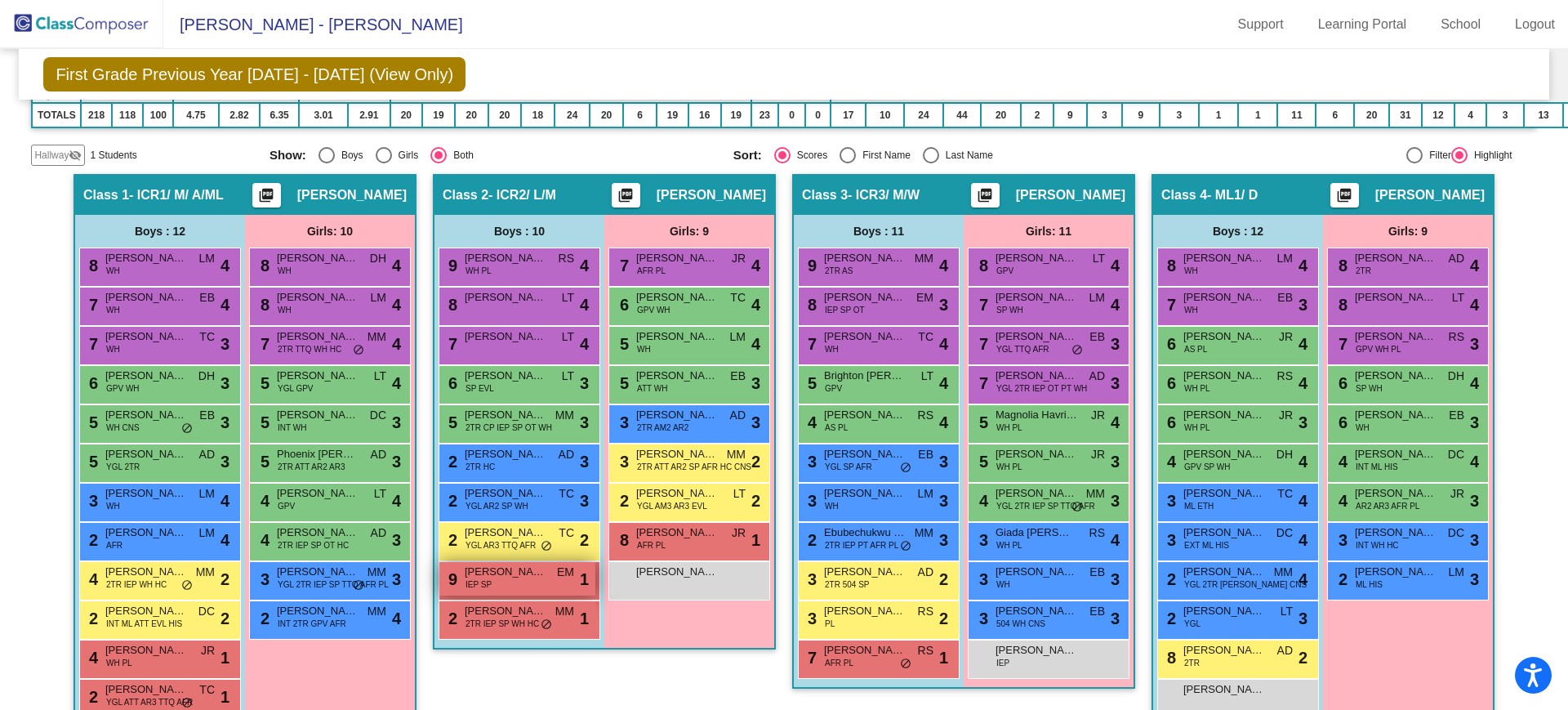
click at [484, 581] on span "IEP SP" at bounding box center [479, 584] width 26 height 12
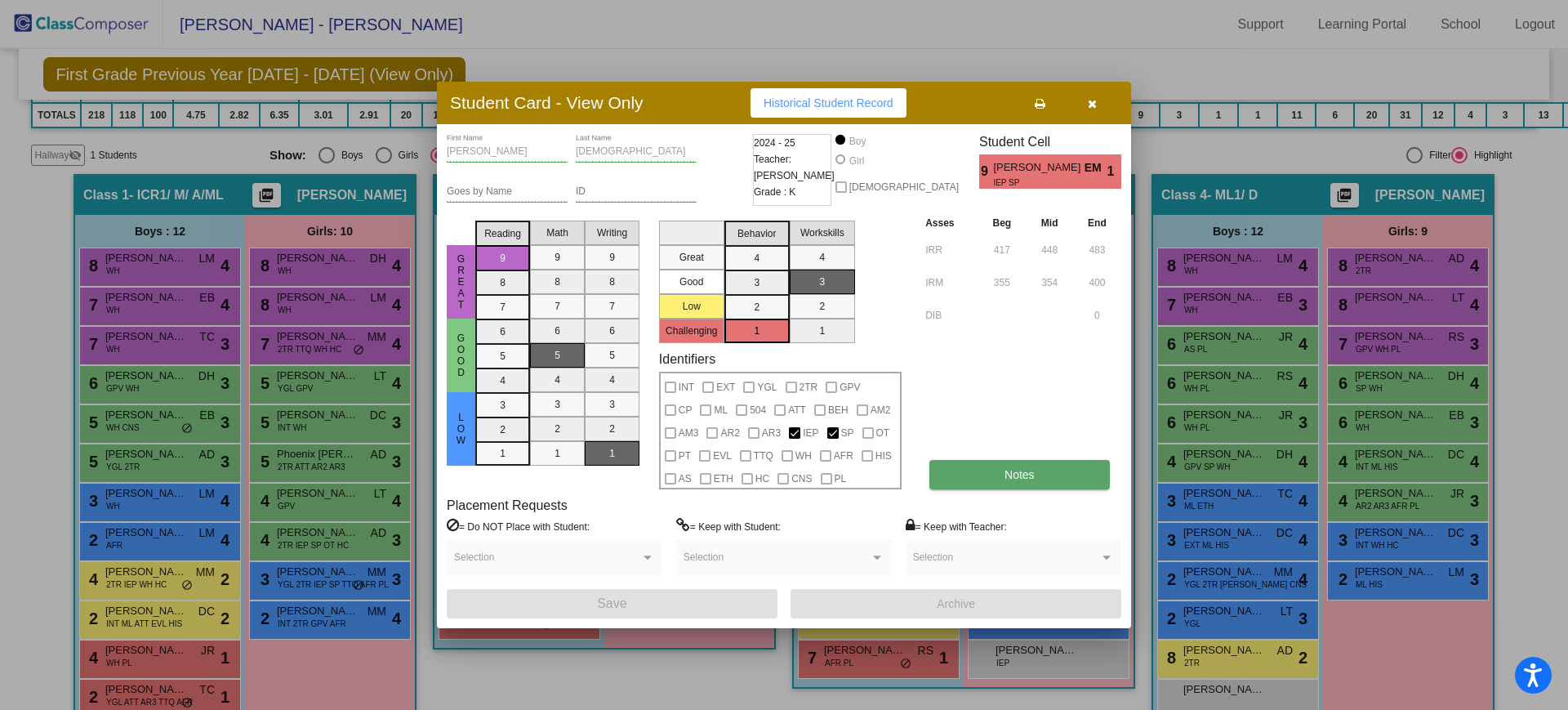
click at [1001, 471] on button "Notes" at bounding box center [1019, 474] width 179 height 29
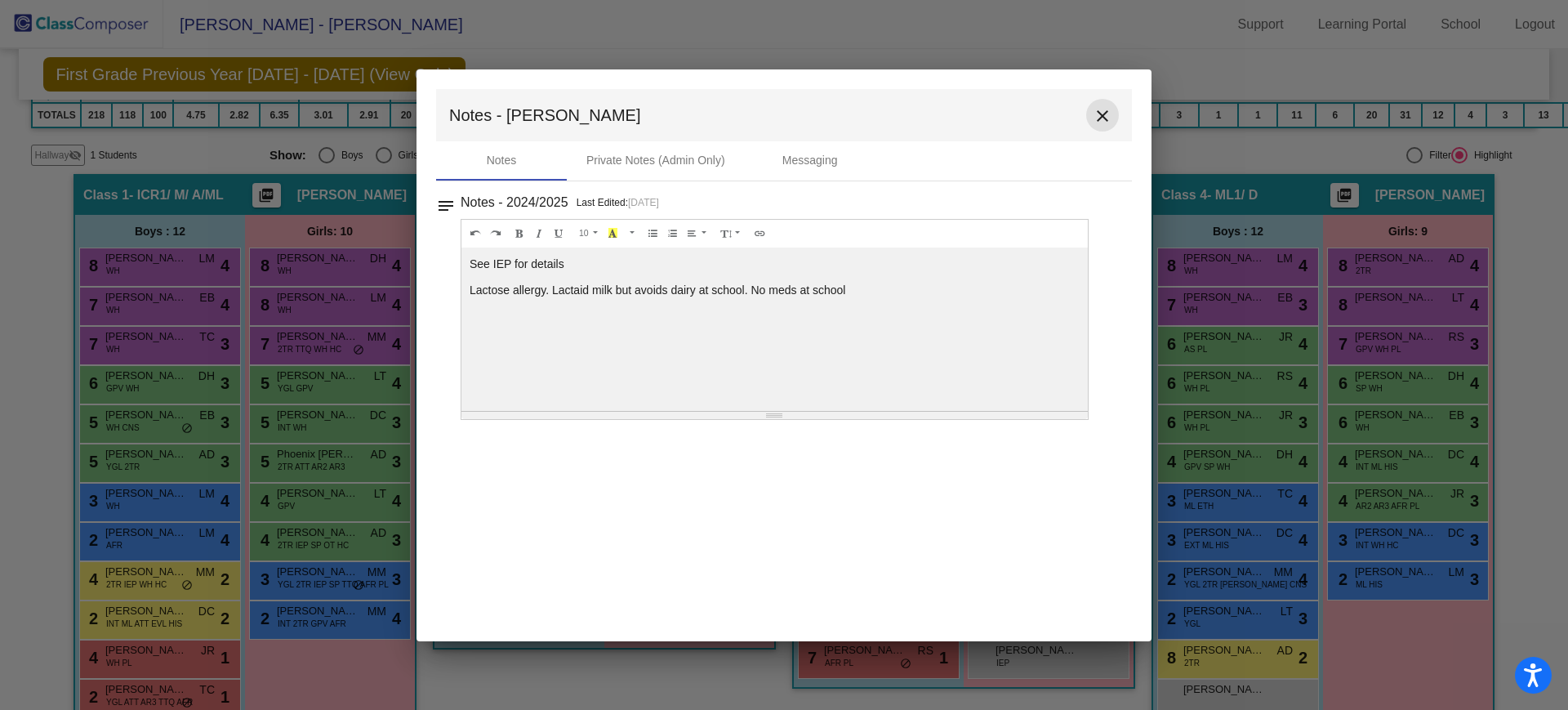
click at [1102, 110] on mat-icon "close" at bounding box center [1102, 116] width 20 height 20
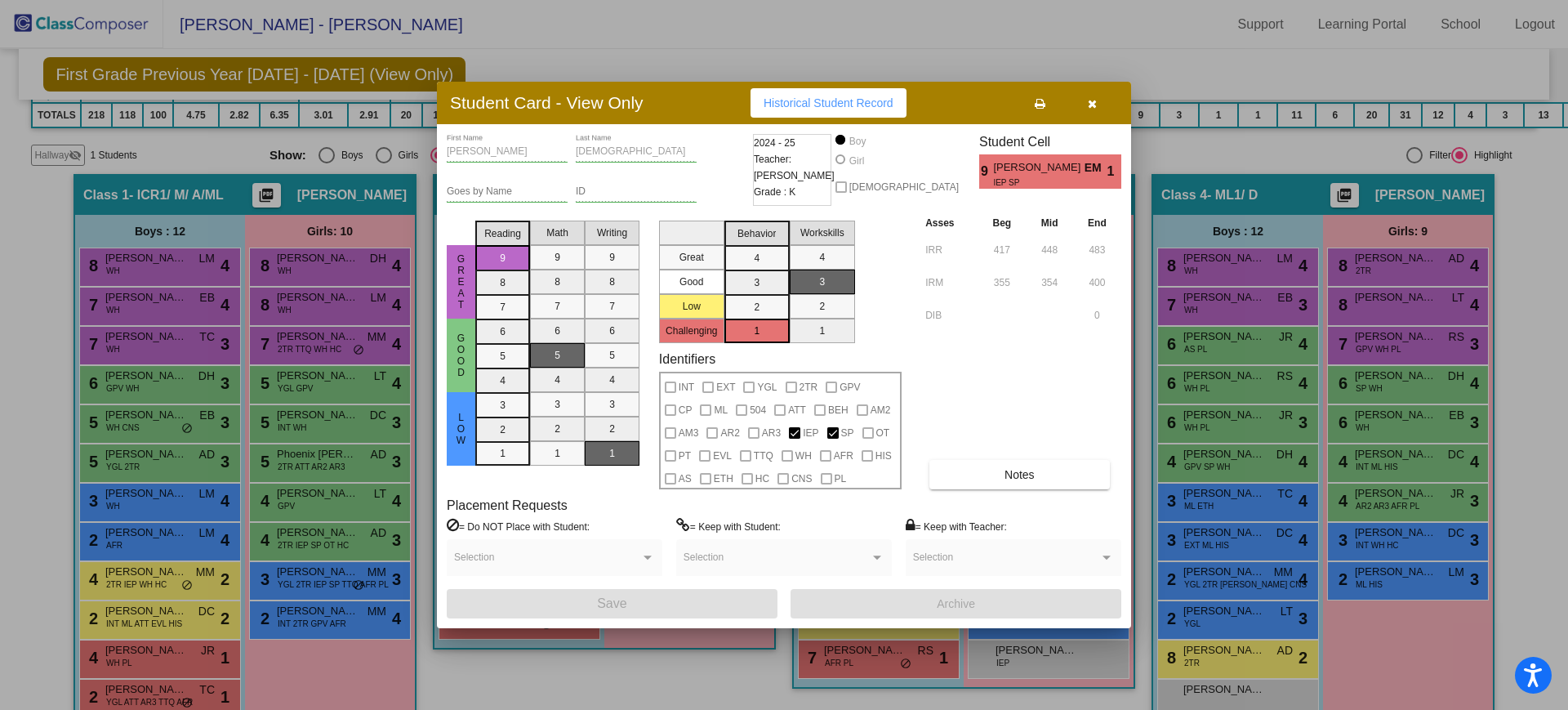
click at [1089, 100] on icon "button" at bounding box center [1092, 103] width 9 height 11
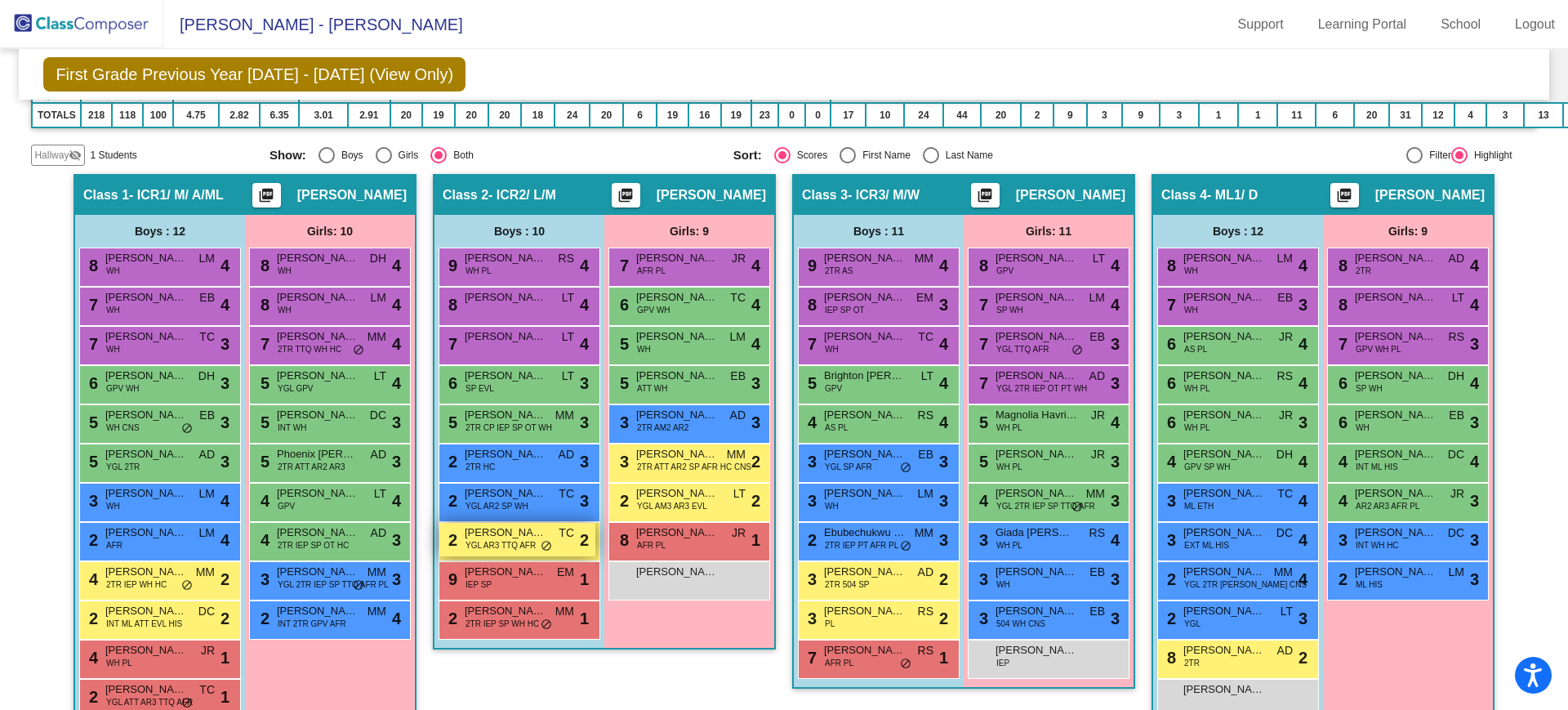
click at [485, 535] on span "[PERSON_NAME]" at bounding box center [505, 532] width 82 height 16
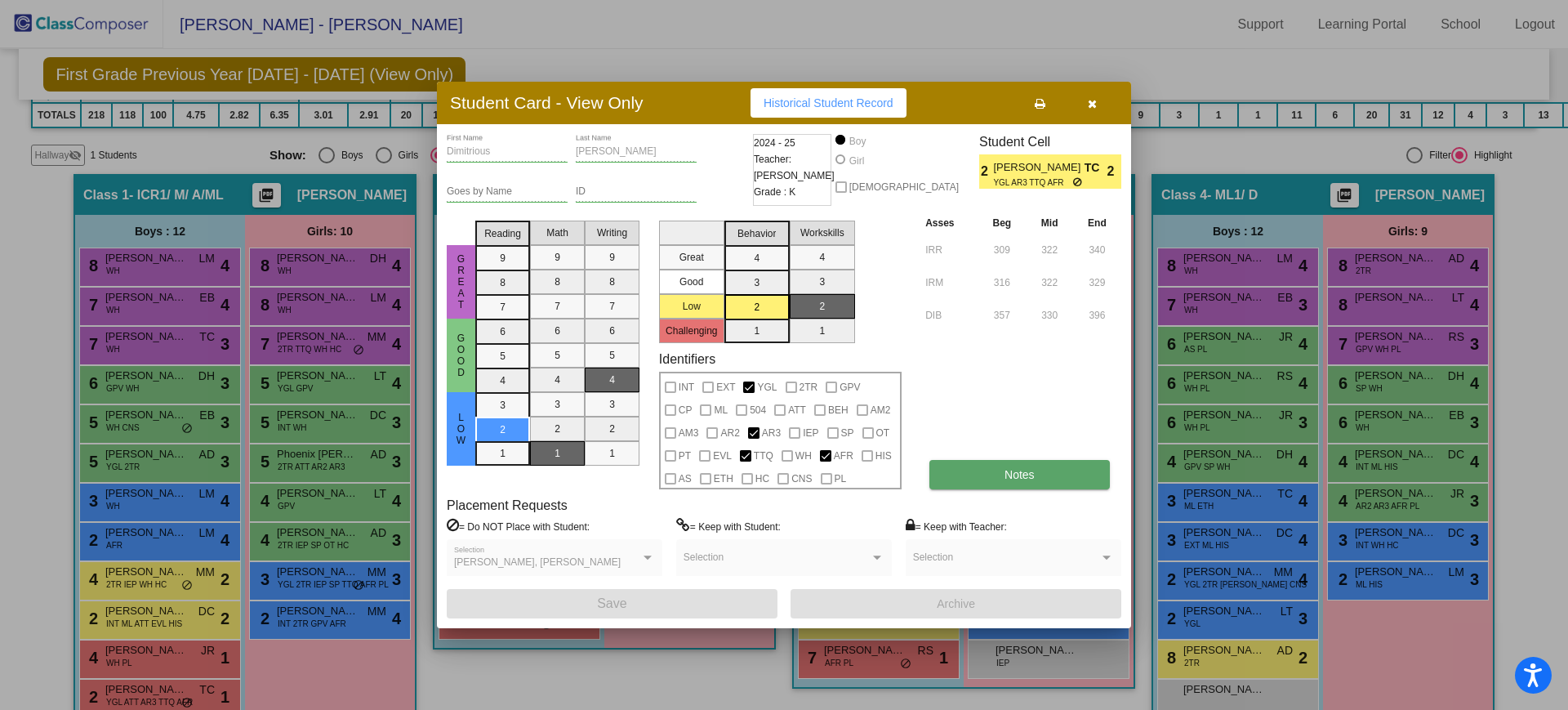
click at [980, 467] on button "Notes" at bounding box center [1019, 474] width 179 height 29
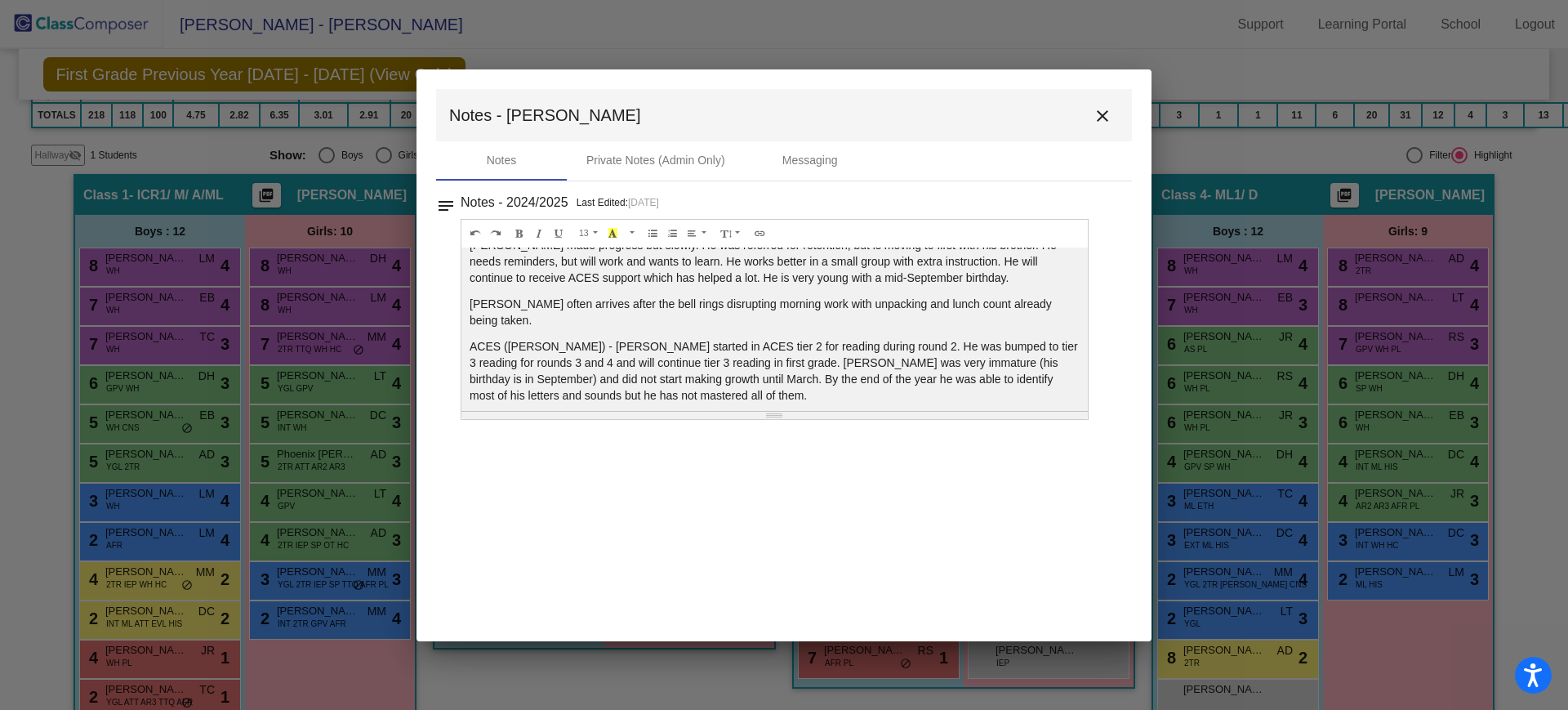
scroll to position [29, 0]
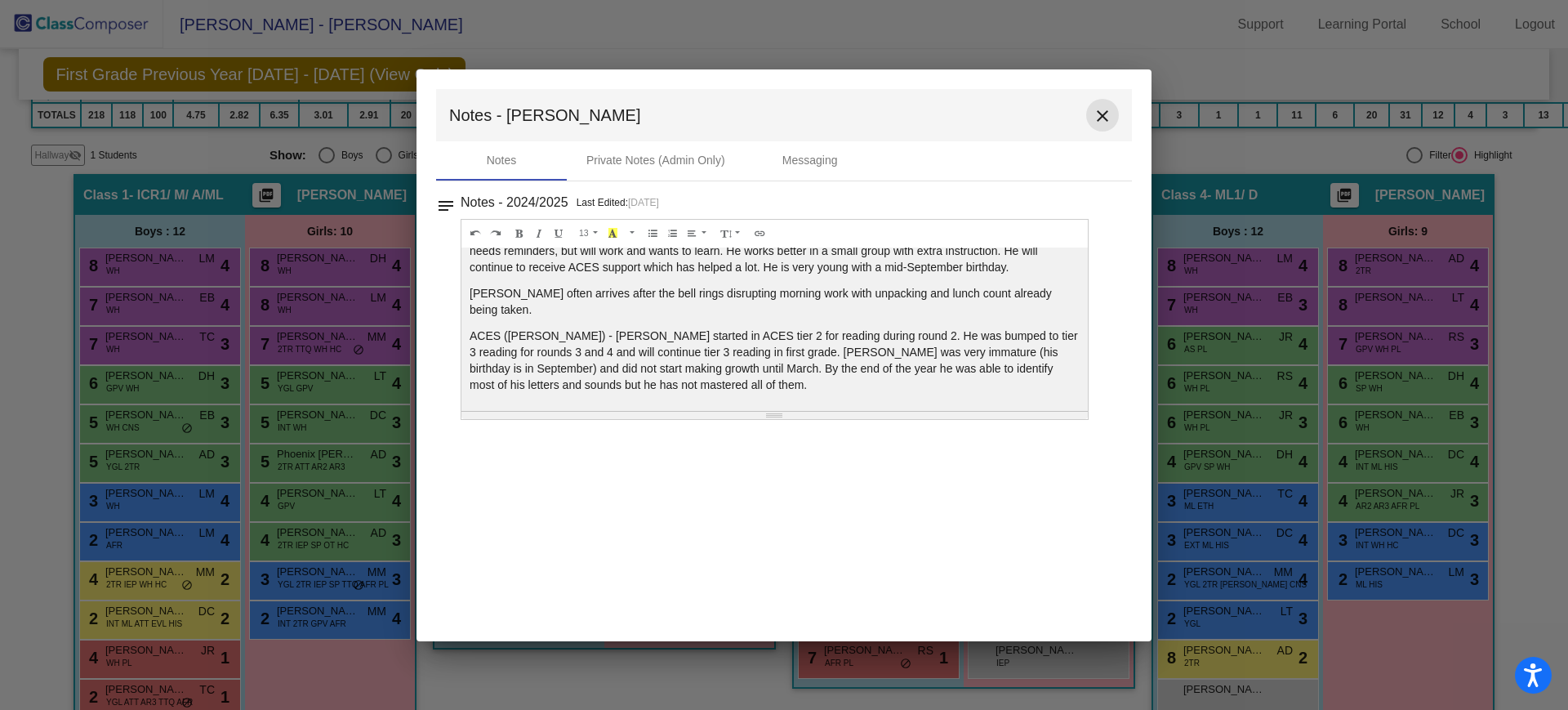
click at [1107, 123] on mat-icon "close" at bounding box center [1102, 116] width 20 height 20
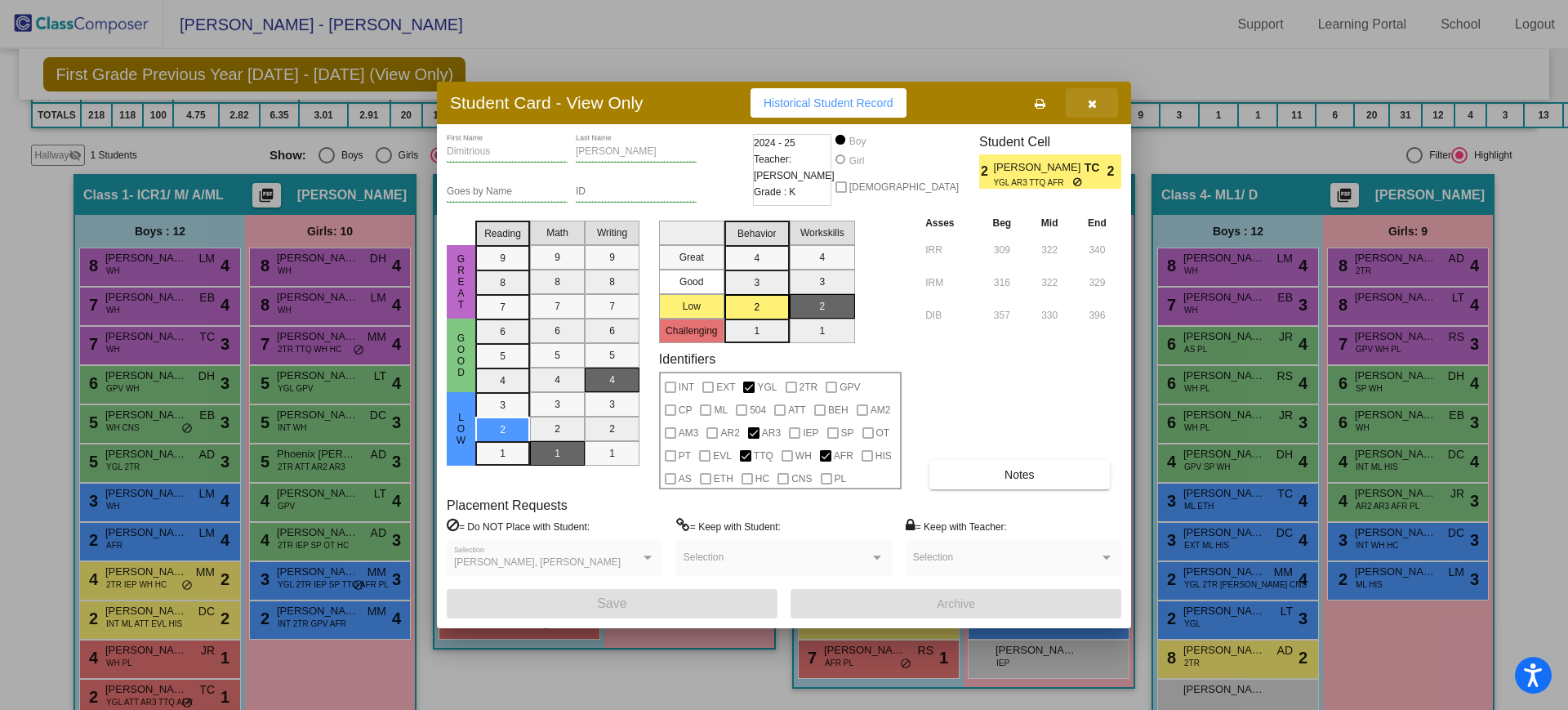
click at [1090, 101] on icon "button" at bounding box center [1092, 103] width 9 height 11
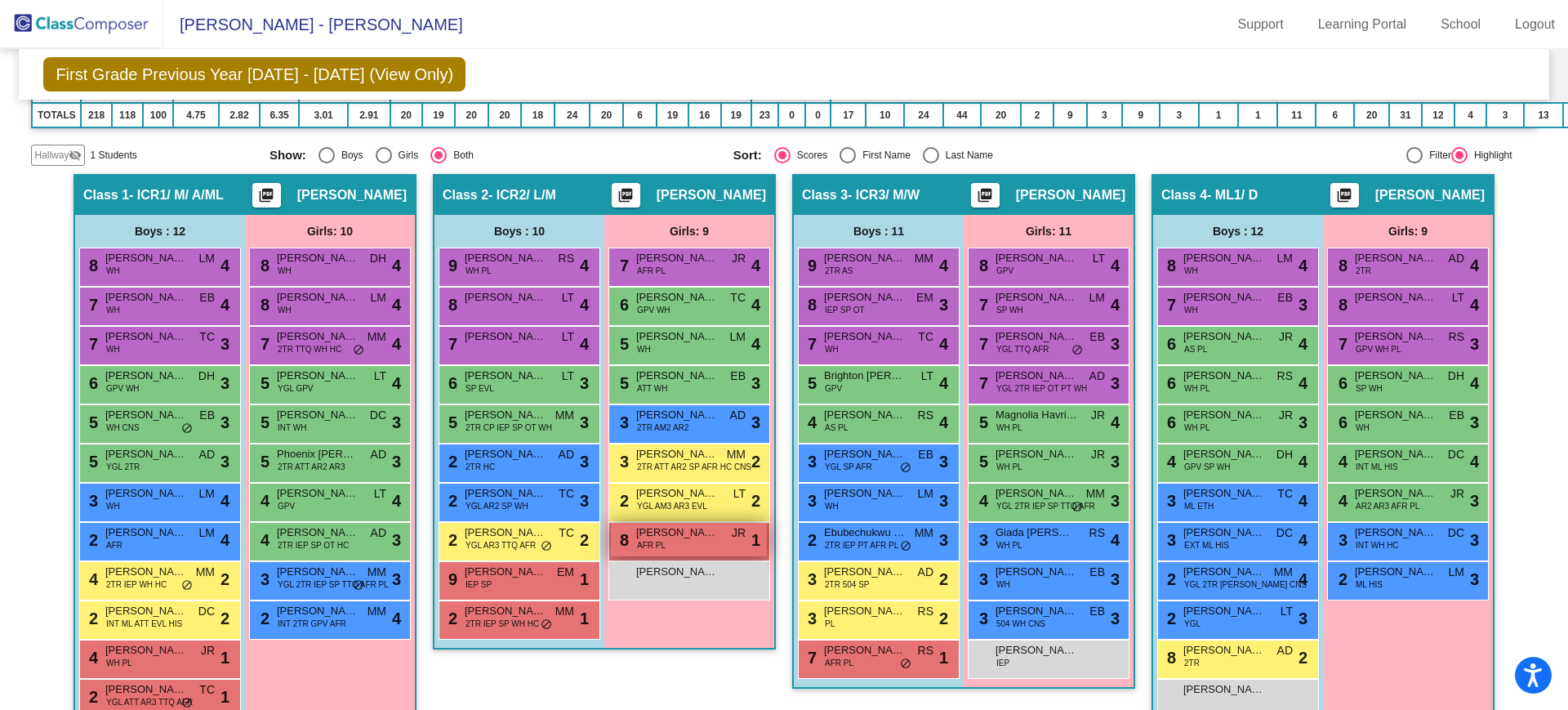
click at [689, 541] on div "8 [PERSON_NAME] AFR [PERSON_NAME] lock do_not_disturb_alt 1" at bounding box center [688, 540] width 156 height 34
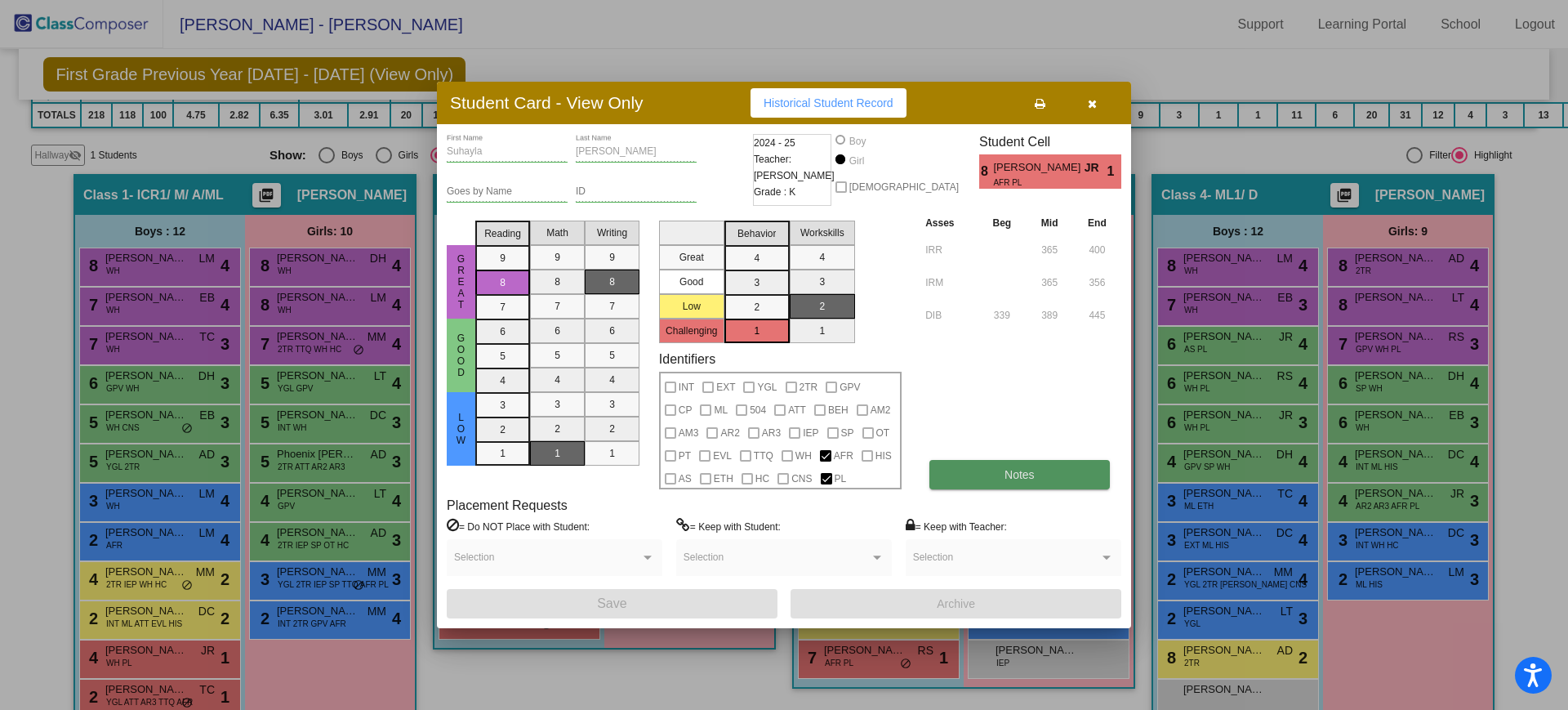
click at [999, 473] on button "Notes" at bounding box center [1019, 474] width 179 height 29
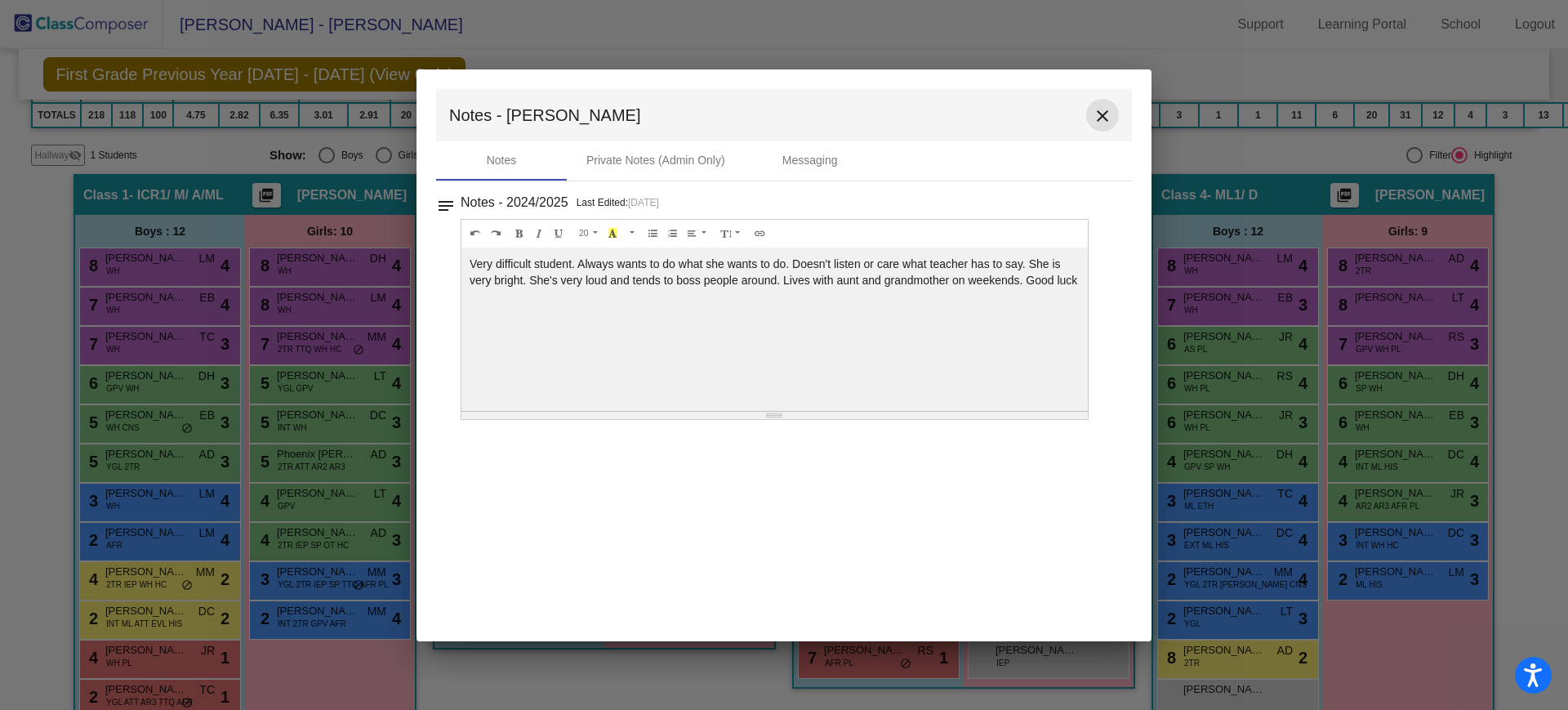
click at [1100, 118] on mat-icon "close" at bounding box center [1102, 116] width 20 height 20
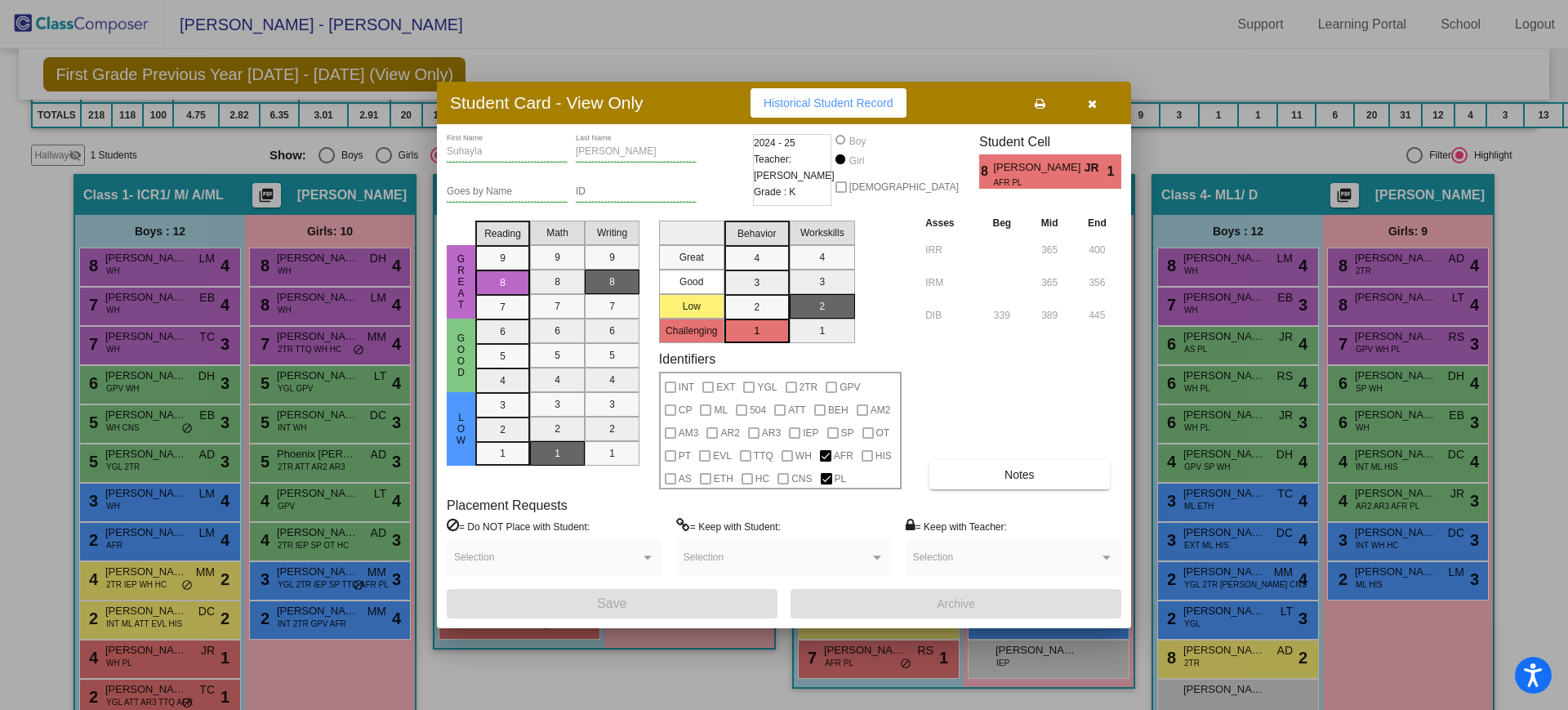
click at [1095, 103] on icon "button" at bounding box center [1092, 103] width 9 height 11
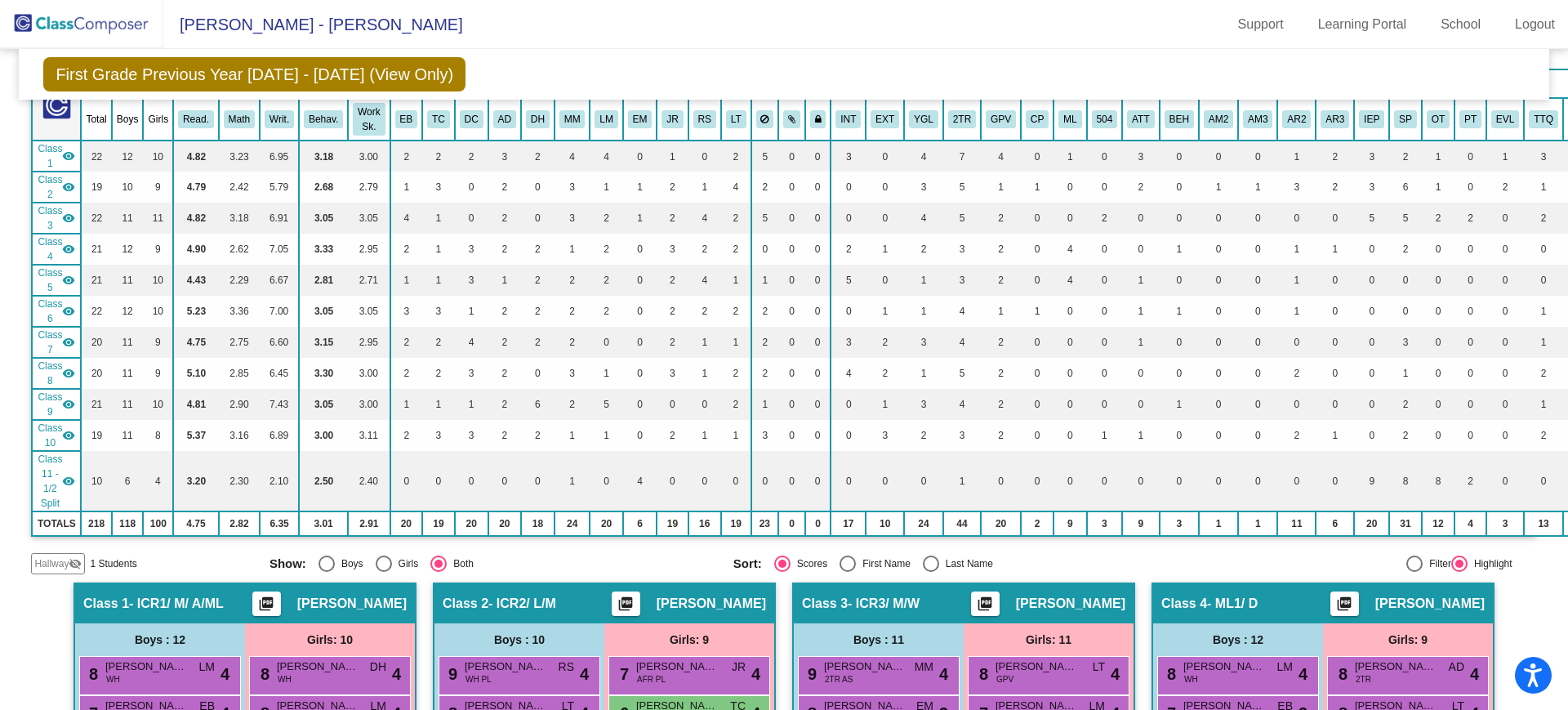
scroll to position [0, 0]
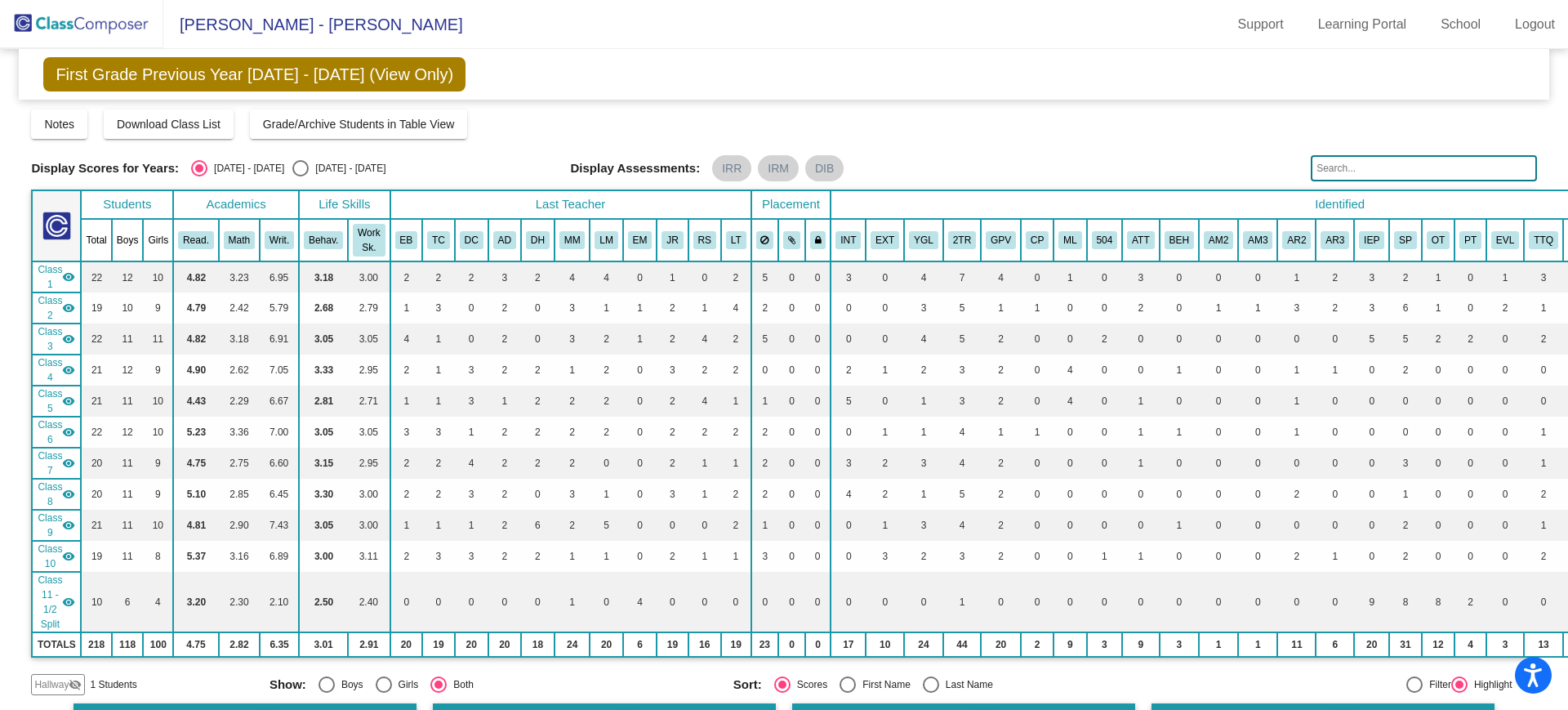
click at [76, 29] on img at bounding box center [82, 23] width 163 height 48
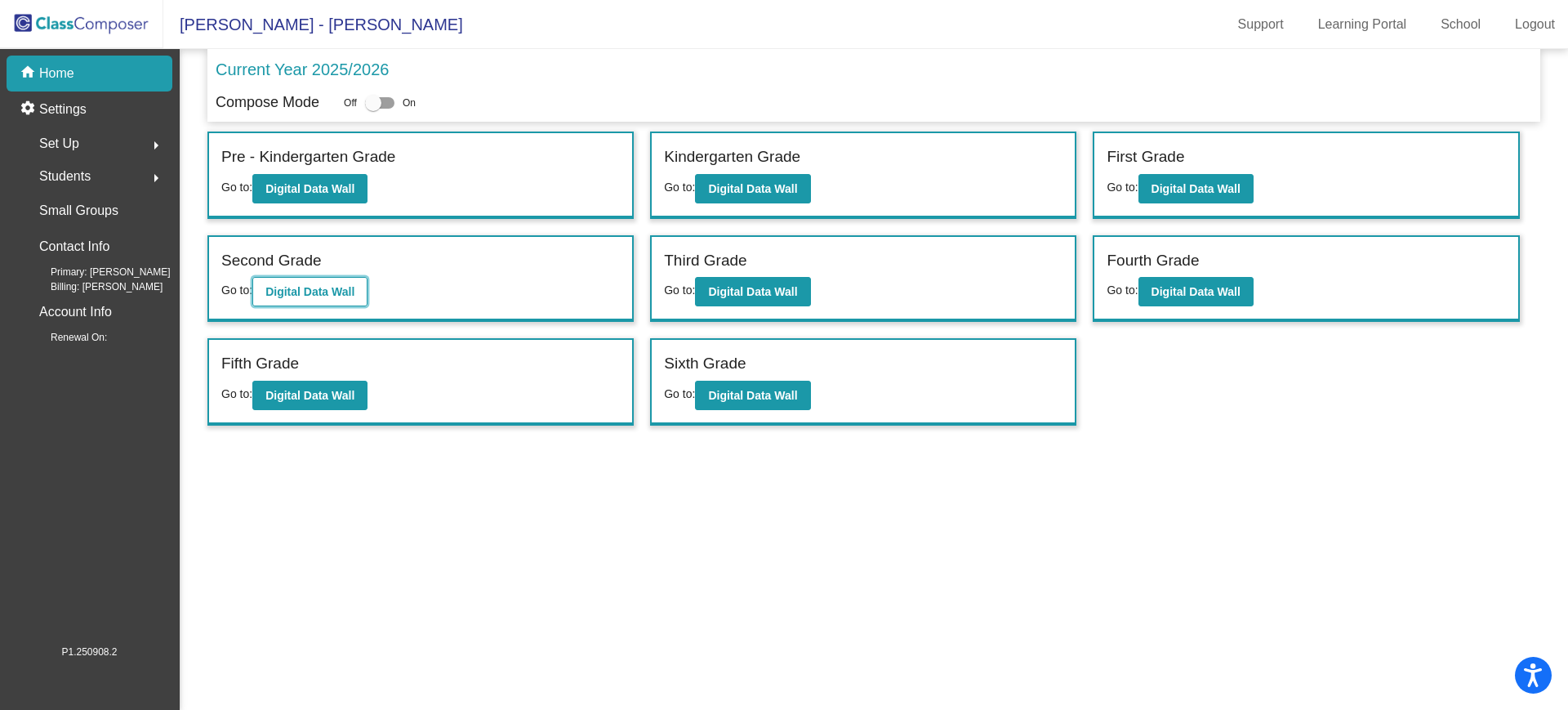
click at [335, 286] on b "Digital Data Wall" at bounding box center [310, 291] width 89 height 13
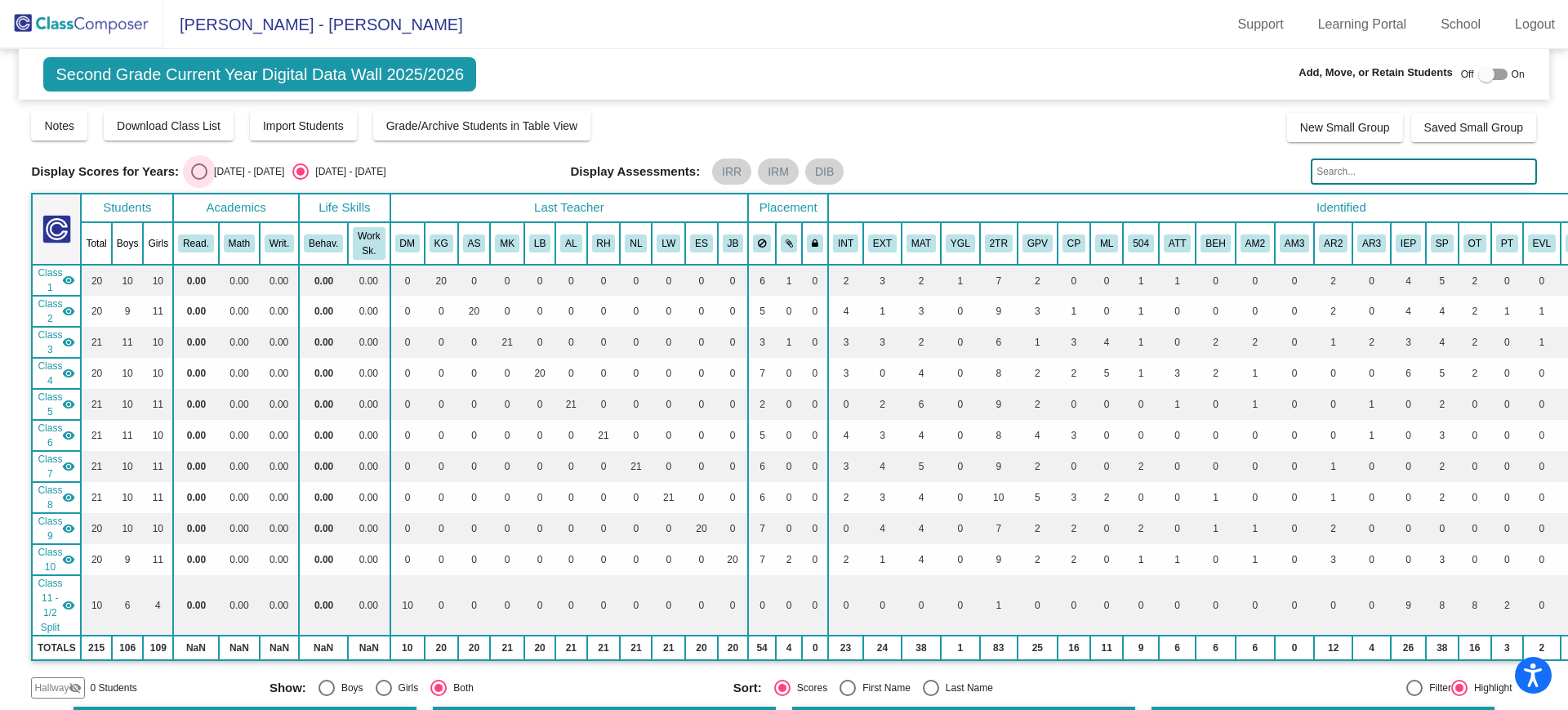
click at [201, 172] on div "Select an option" at bounding box center [198, 171] width 16 height 16
click at [199, 179] on input "[DATE] - [DATE]" at bounding box center [198, 179] width 1 height 1
radio input "true"
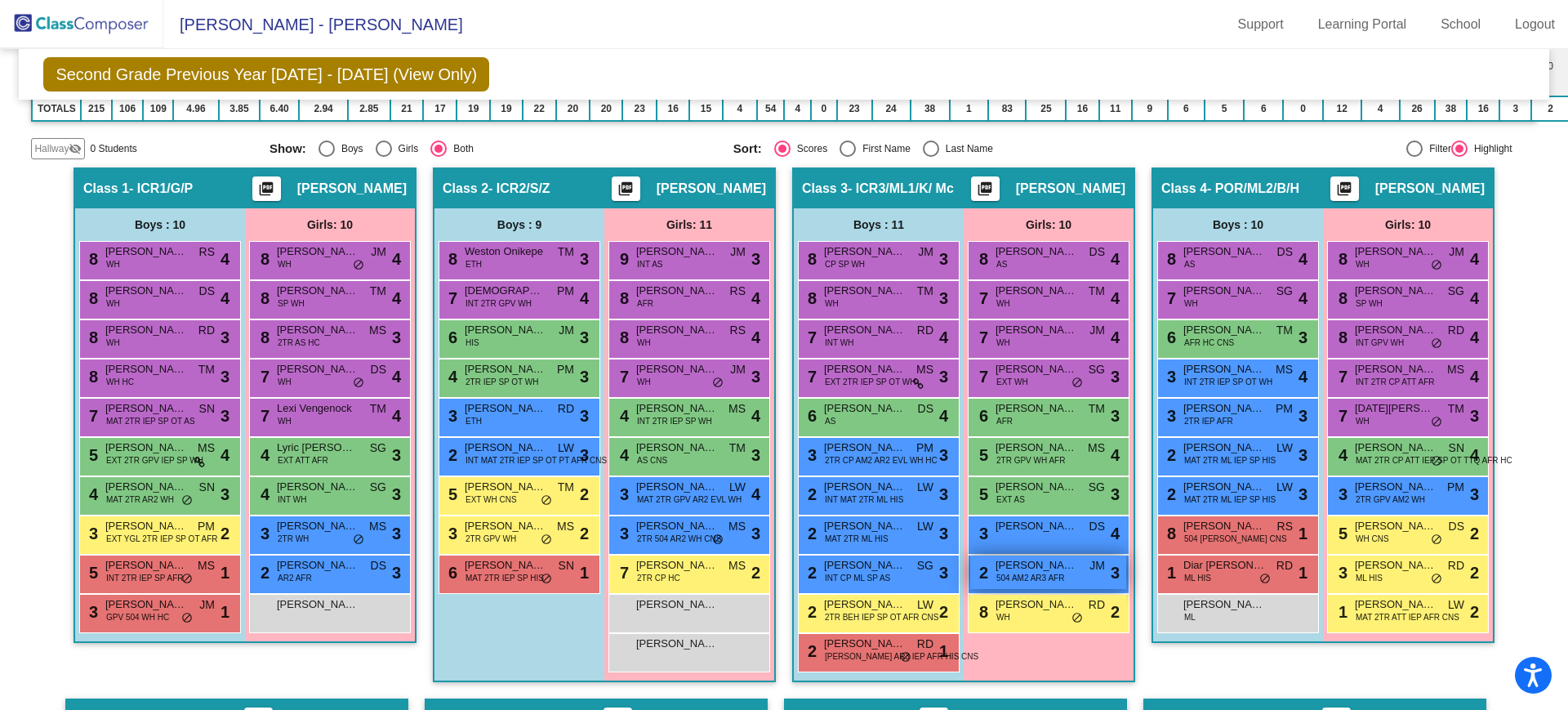
scroll to position [572, 0]
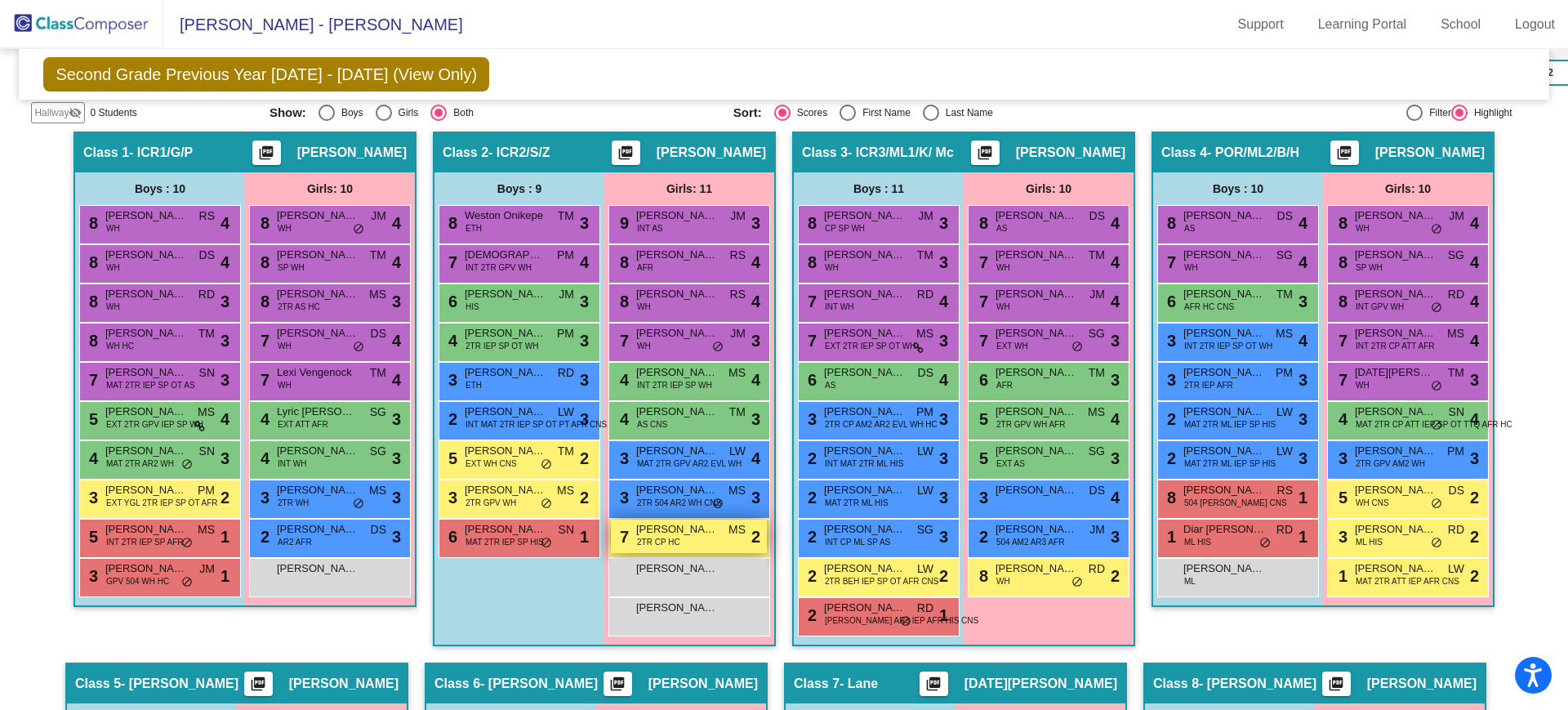
click at [657, 531] on span "[PERSON_NAME]" at bounding box center [676, 529] width 82 height 16
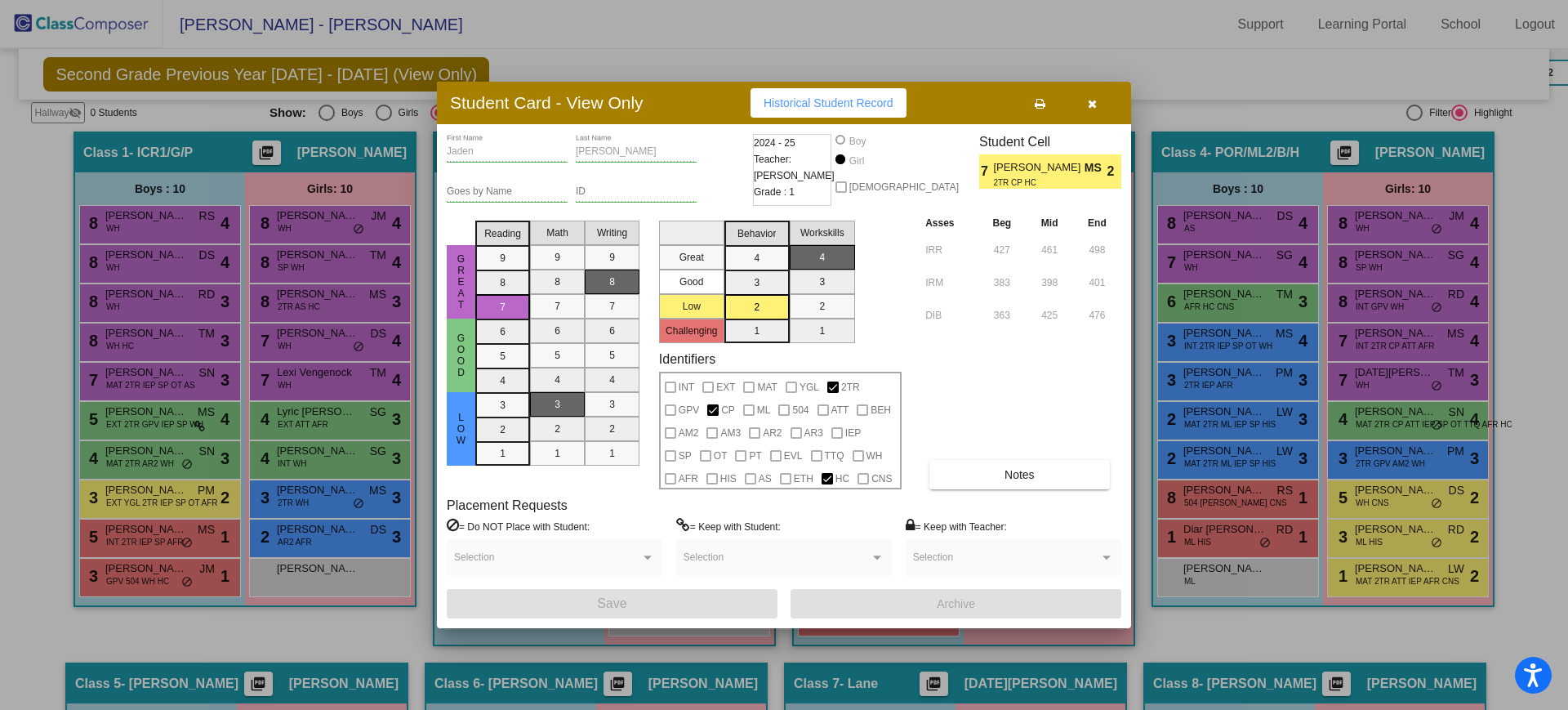
click at [1097, 100] on button "button" at bounding box center [1092, 102] width 53 height 29
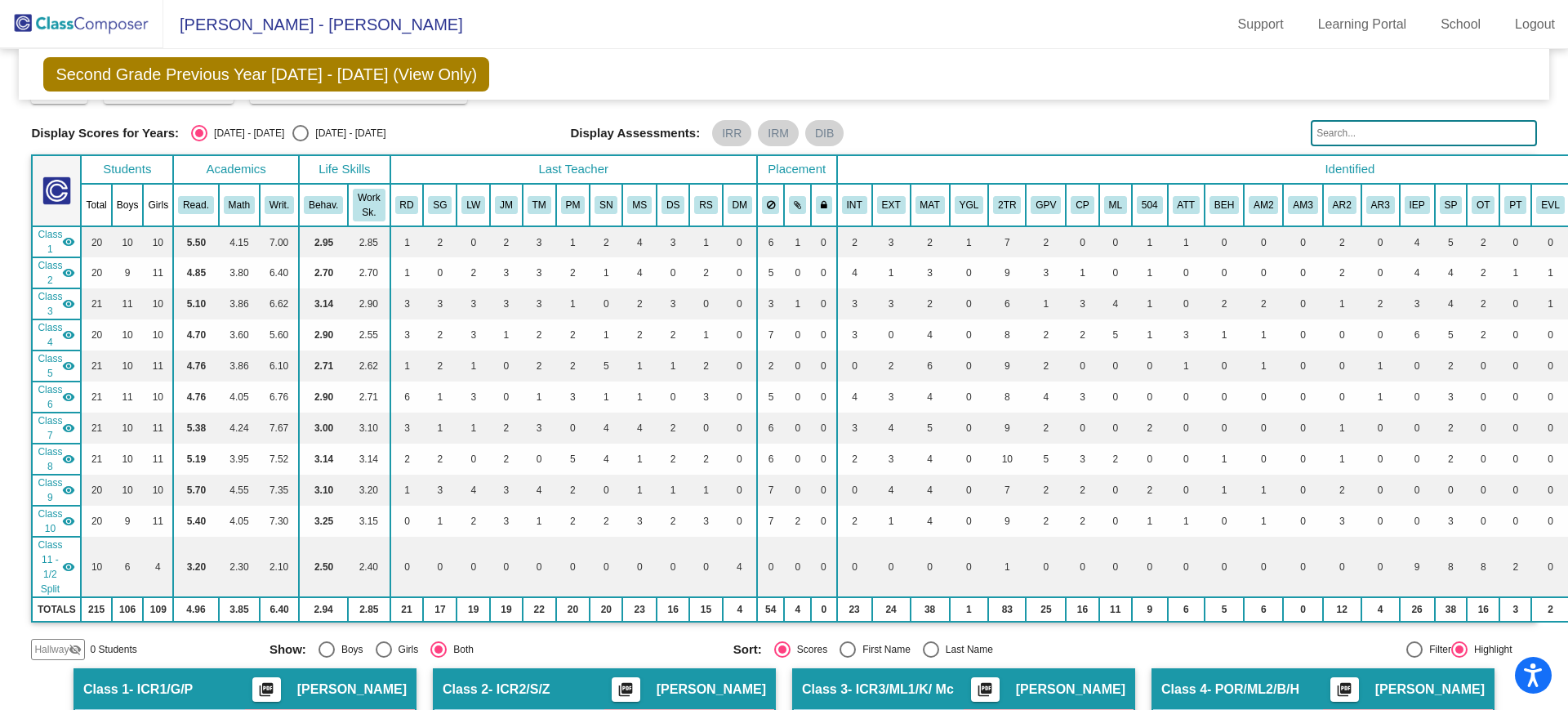
scroll to position [0, 0]
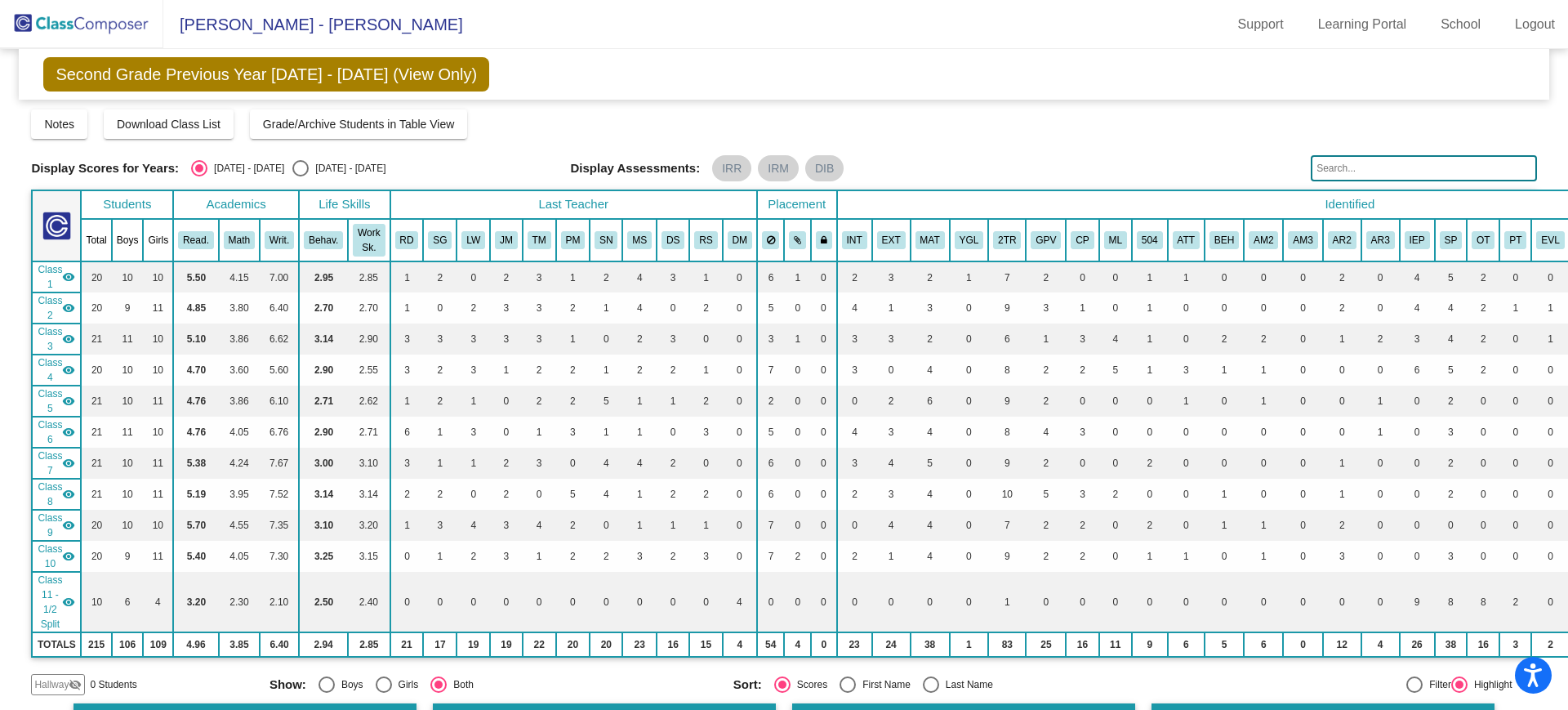
click at [292, 166] on div "Select an option" at bounding box center [300, 167] width 16 height 16
click at [300, 177] on input "[DATE] - [DATE]" at bounding box center [300, 177] width 1 height 1
radio input "true"
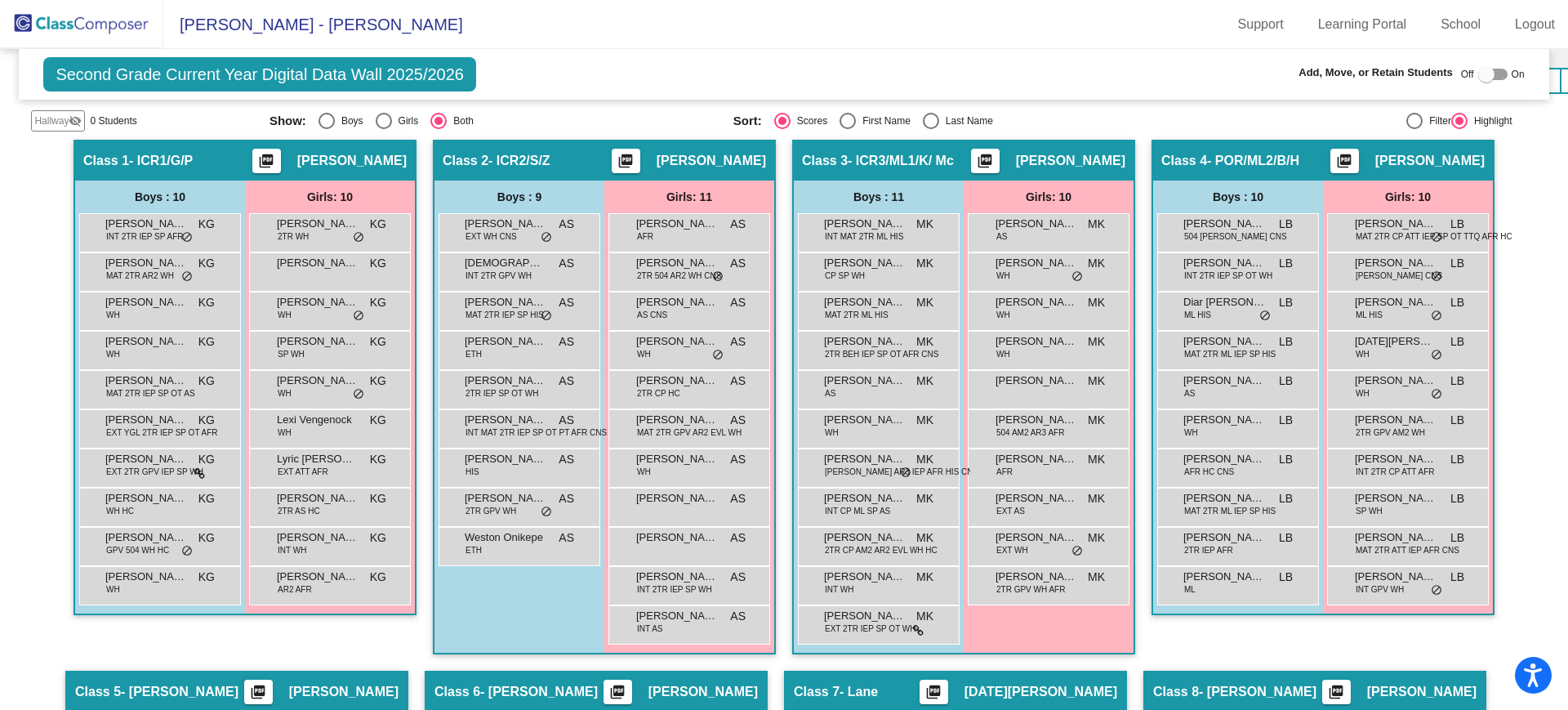
scroll to position [735, 0]
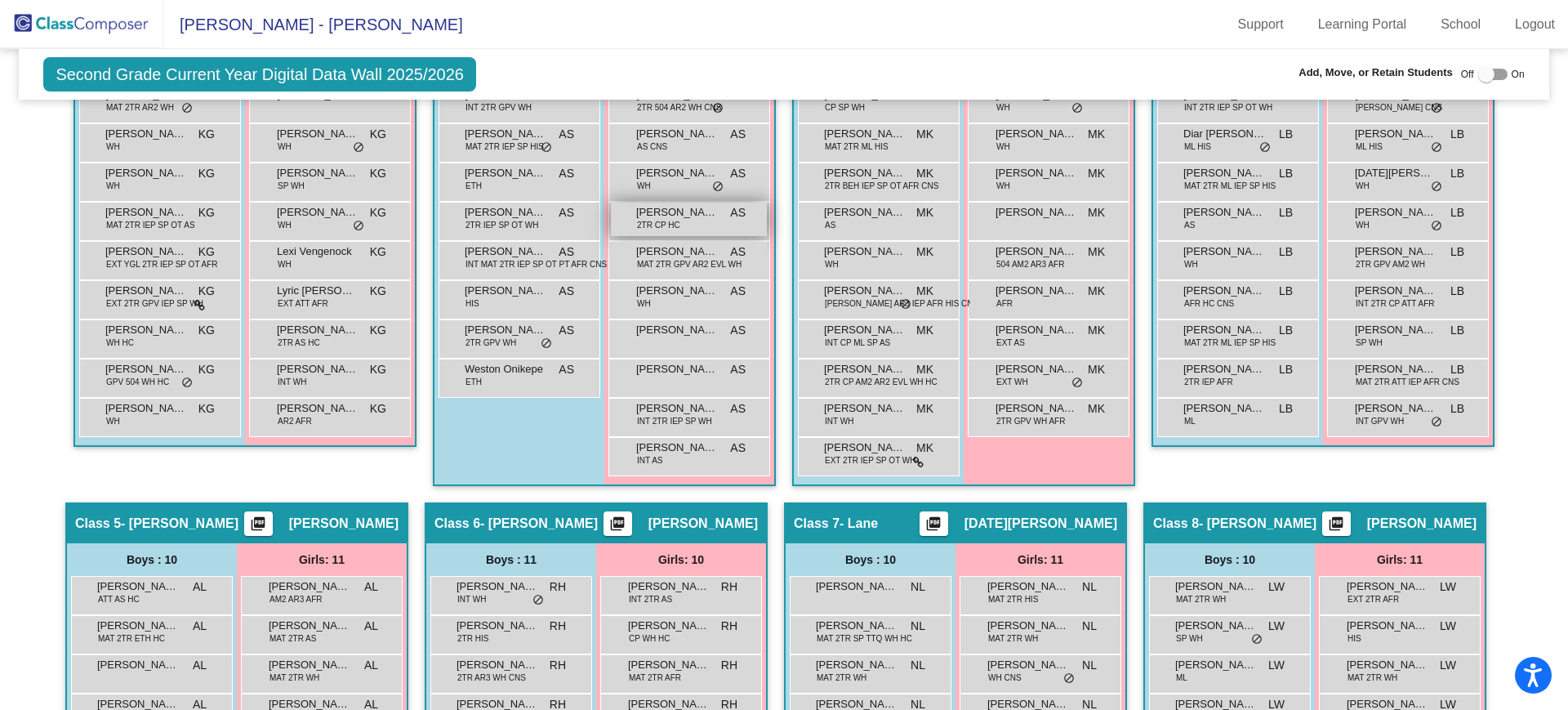
click at [679, 217] on span "[PERSON_NAME]" at bounding box center [676, 211] width 82 height 16
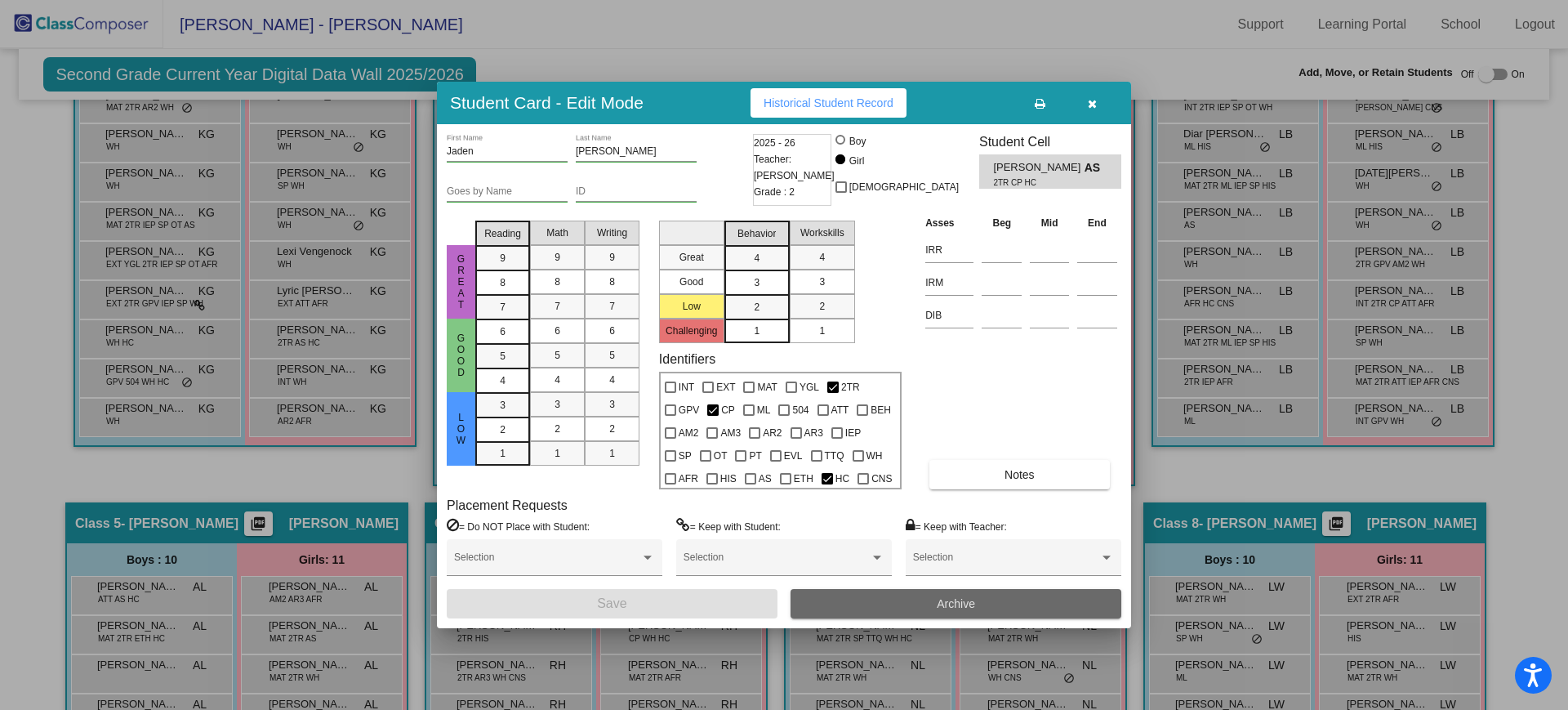
click at [949, 605] on span "Archive" at bounding box center [955, 604] width 38 height 13
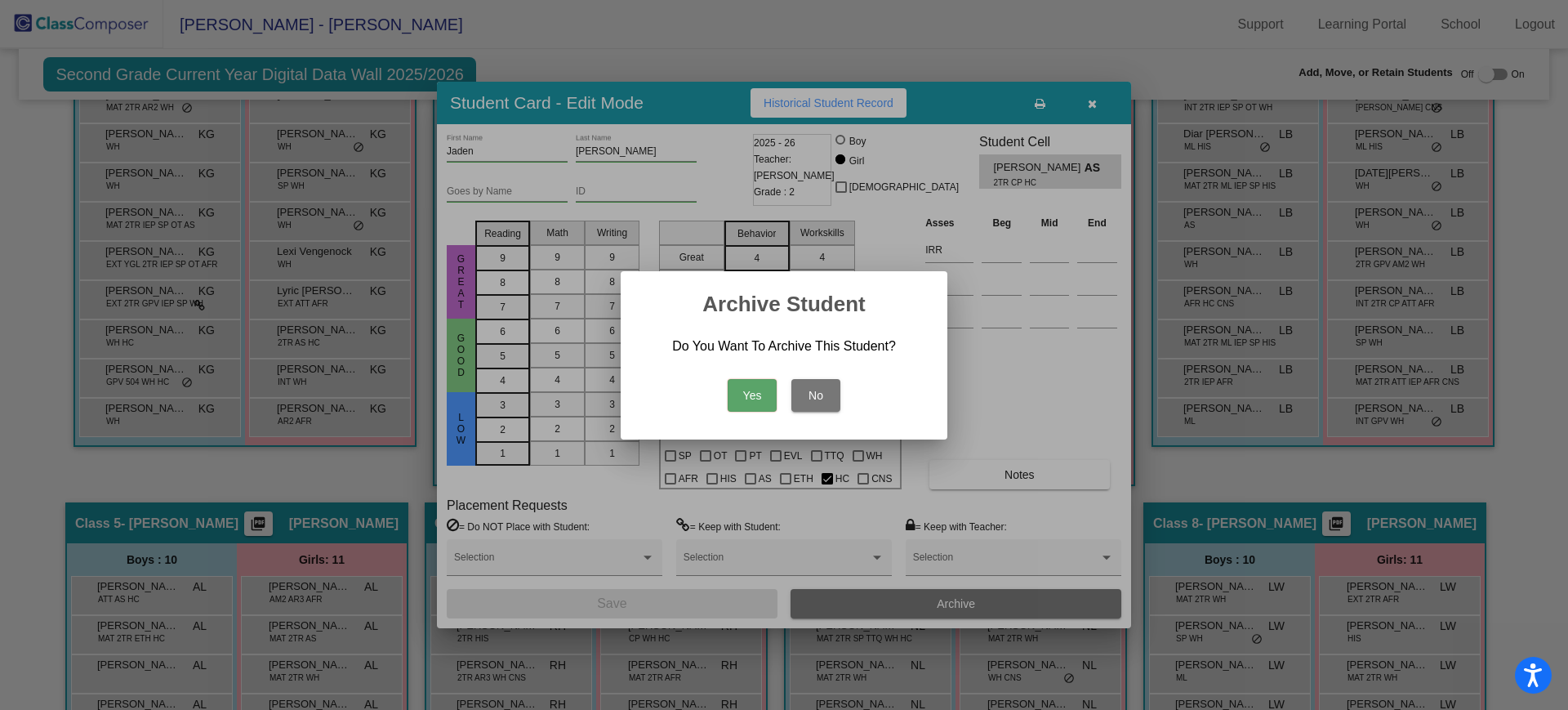
click at [755, 391] on button "Yes" at bounding box center [752, 394] width 49 height 33
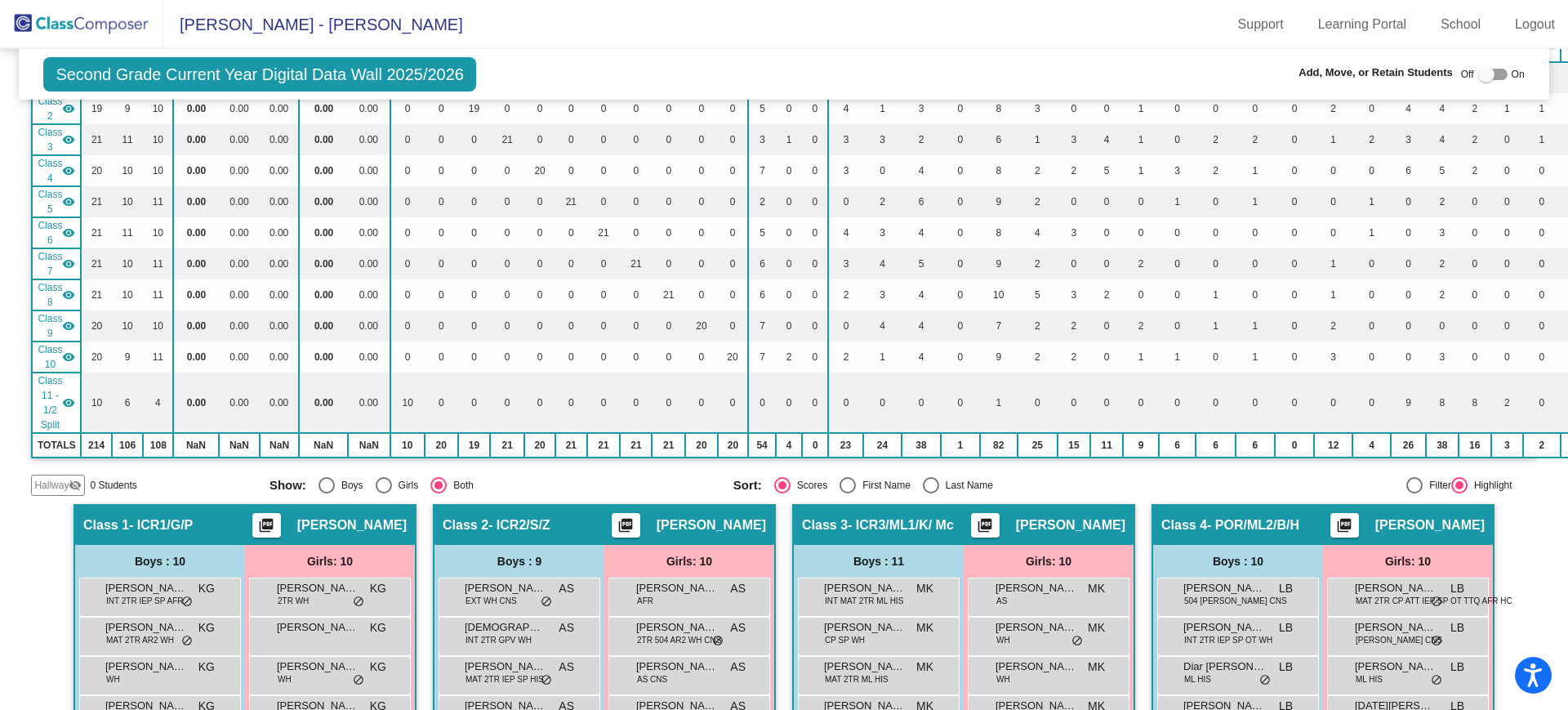
scroll to position [0, 0]
